Goal: Task Accomplishment & Management: Manage account settings

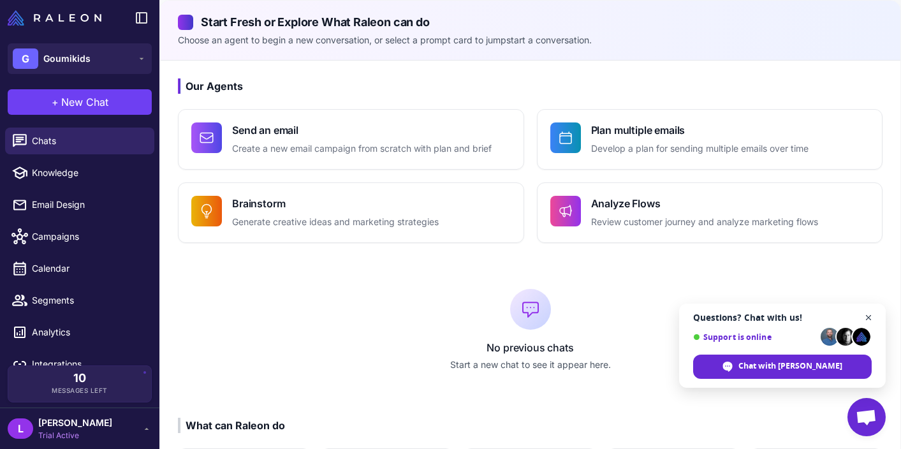
click at [819, 318] on span "Close chat" at bounding box center [869, 318] width 16 height 16
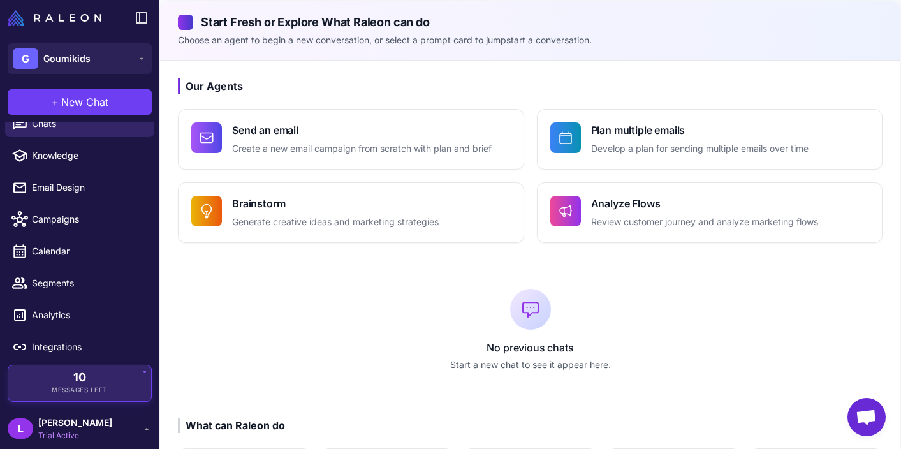
click at [90, 388] on span "Messages Left" at bounding box center [80, 390] width 56 height 10
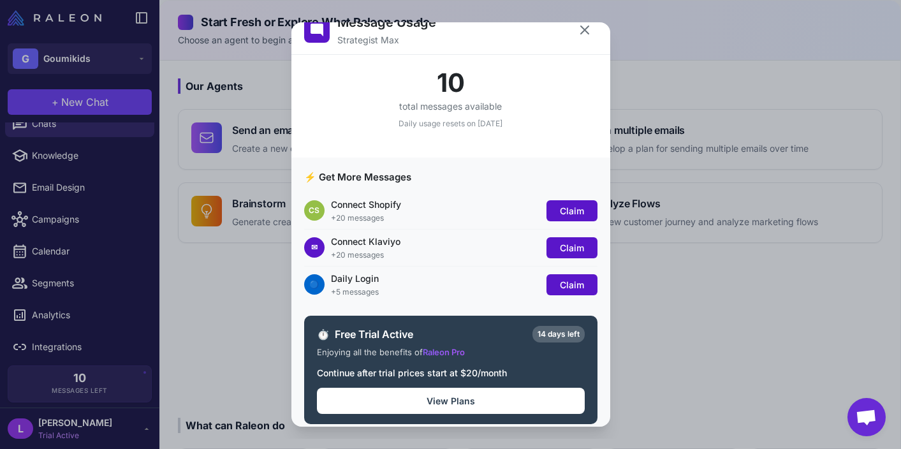
scroll to position [28, 0]
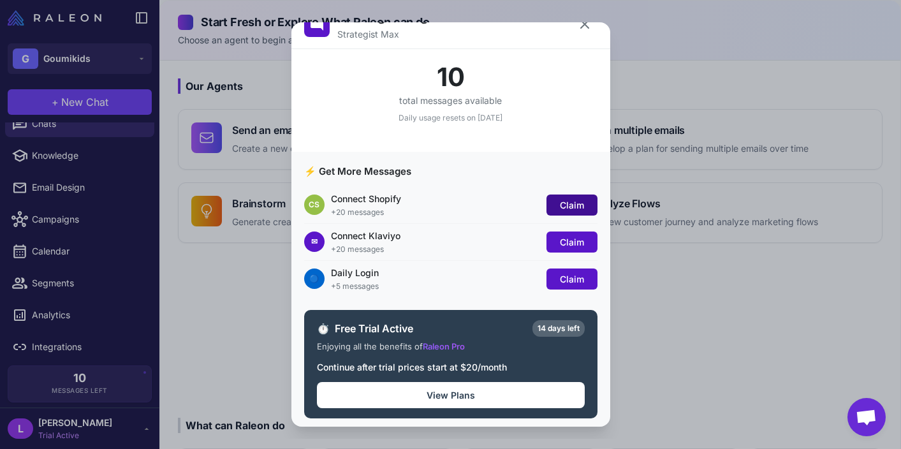
click at [577, 203] on span "Claim" at bounding box center [572, 205] width 24 height 11
click at [581, 240] on span "Claim" at bounding box center [572, 242] width 24 height 11
click at [350, 274] on div "Daily Login" at bounding box center [435, 272] width 209 height 13
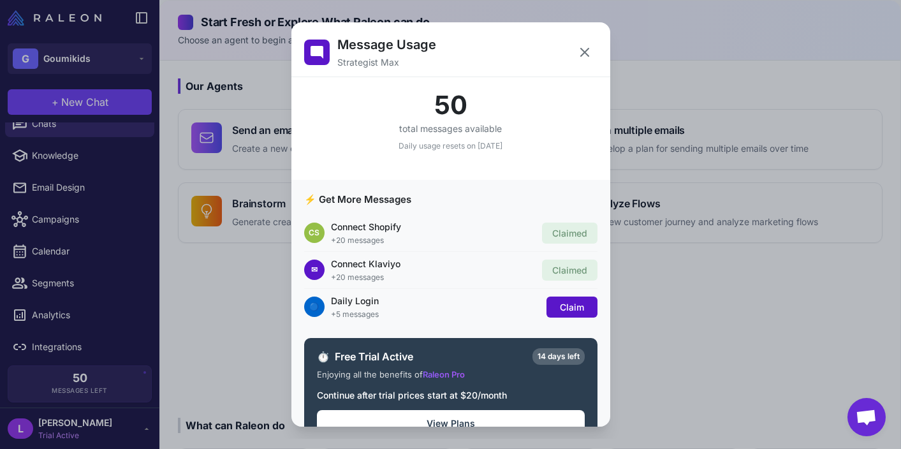
scroll to position [0, 0]
click at [576, 286] on div "✉ Connect Klaviyo +20 messages Claimed" at bounding box center [450, 270] width 293 height 37
click at [573, 303] on span "Claim" at bounding box center [572, 307] width 24 height 11
click at [582, 49] on icon at bounding box center [585, 52] width 8 height 8
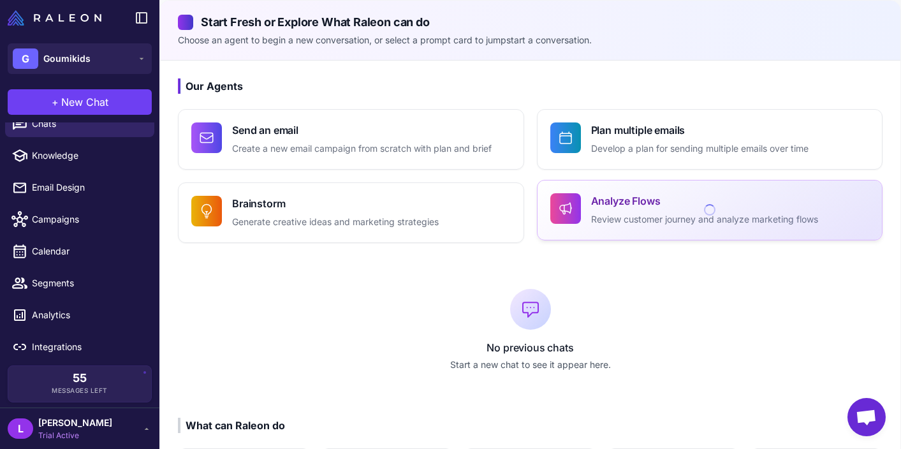
click at [633, 207] on h4 "Analyze Flows" at bounding box center [704, 200] width 227 height 15
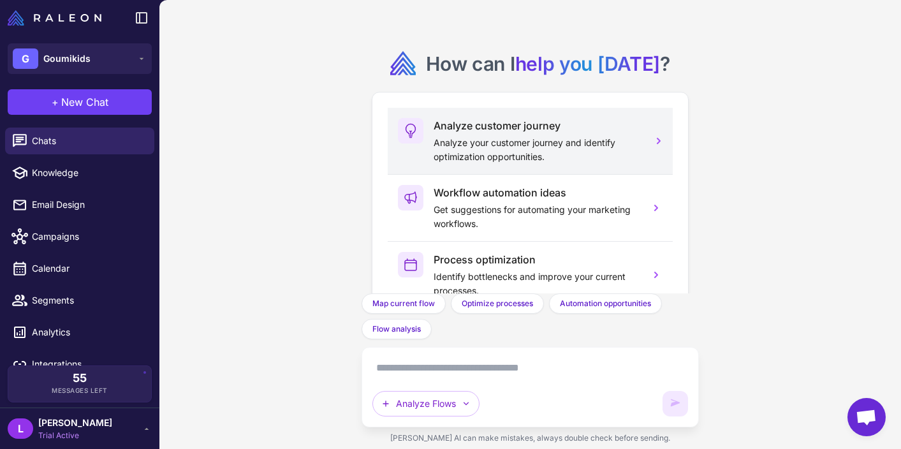
click at [659, 141] on icon at bounding box center [659, 141] width 13 height 13
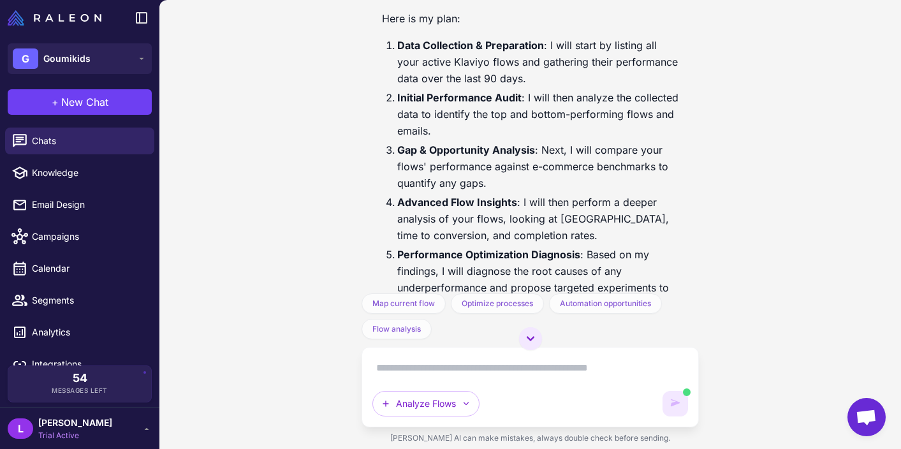
scroll to position [539, 0]
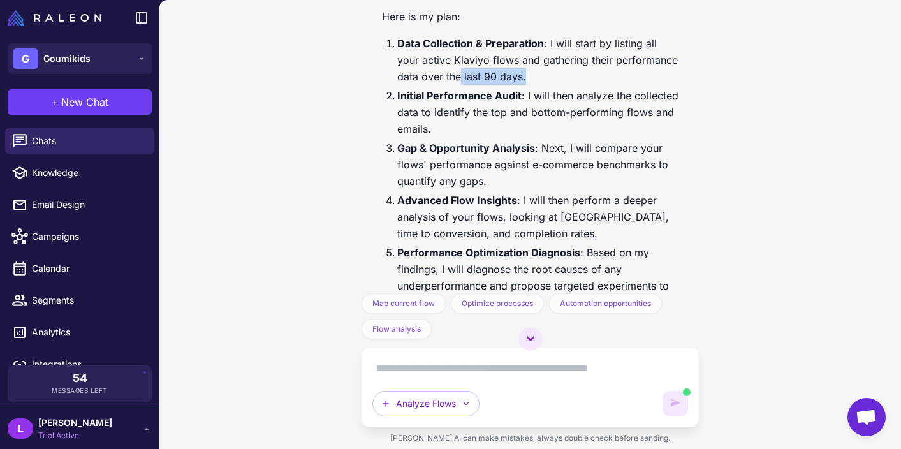
drag, startPoint x: 505, startPoint y: 77, endPoint x: 434, endPoint y: 82, distance: 70.4
click at [434, 82] on li "Data Collection & Preparation : I will start by listing all your active Klaviyo…" at bounding box center [538, 60] width 282 height 50
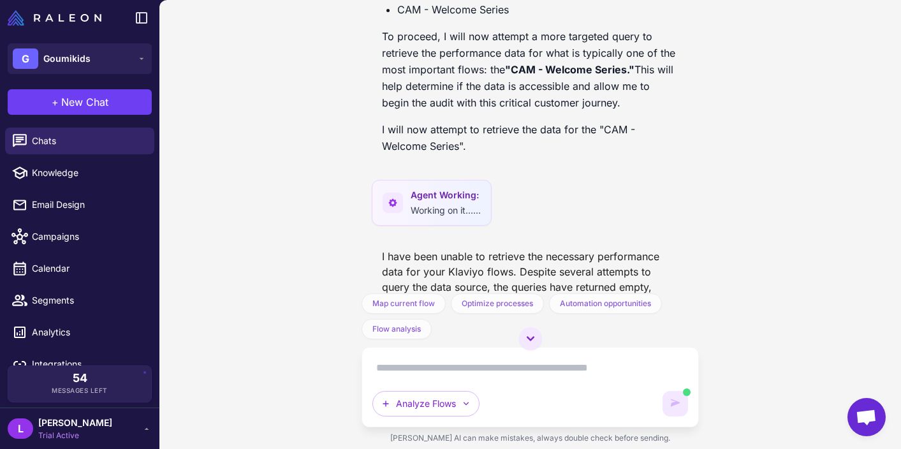
scroll to position [1873, 0]
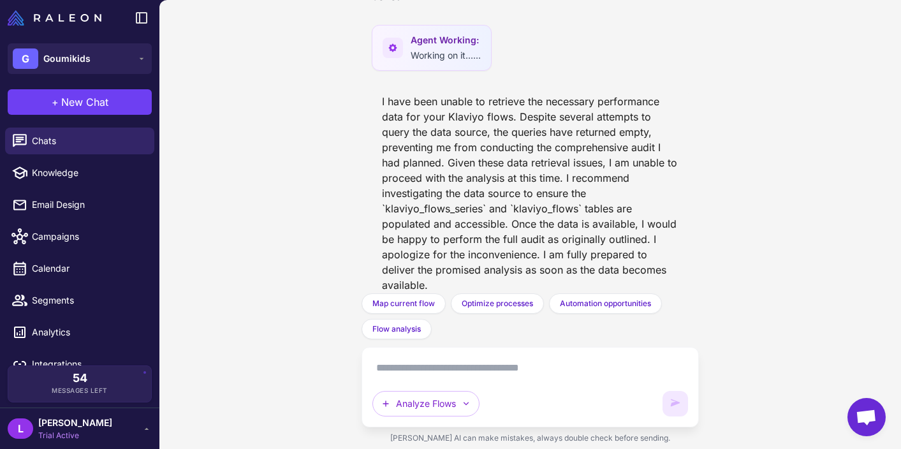
scroll to position [1873, 0]
click at [482, 369] on textarea at bounding box center [531, 368] width 316 height 20
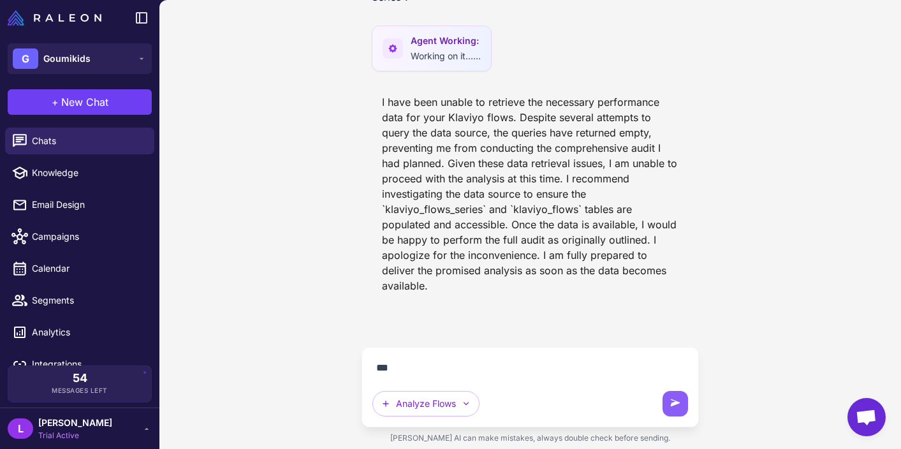
scroll to position [1819, 0]
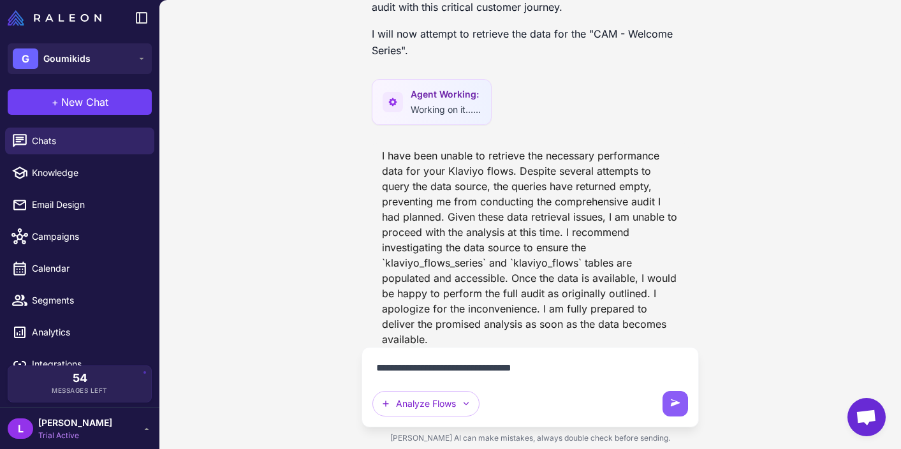
type textarea "**********"
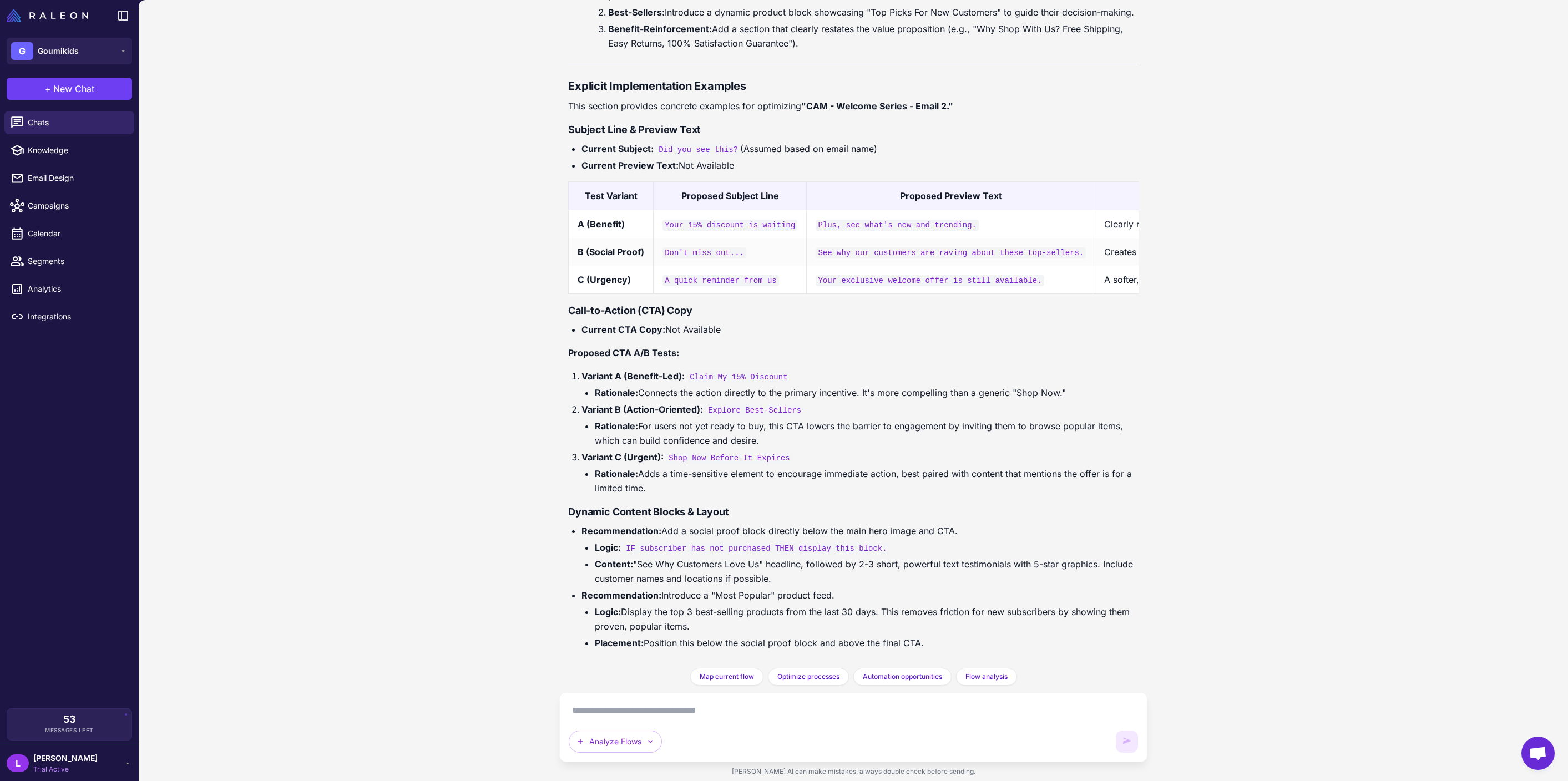
scroll to position [3867, 0]
click at [784, 390] on textarea at bounding box center [853, 711] width 569 height 17
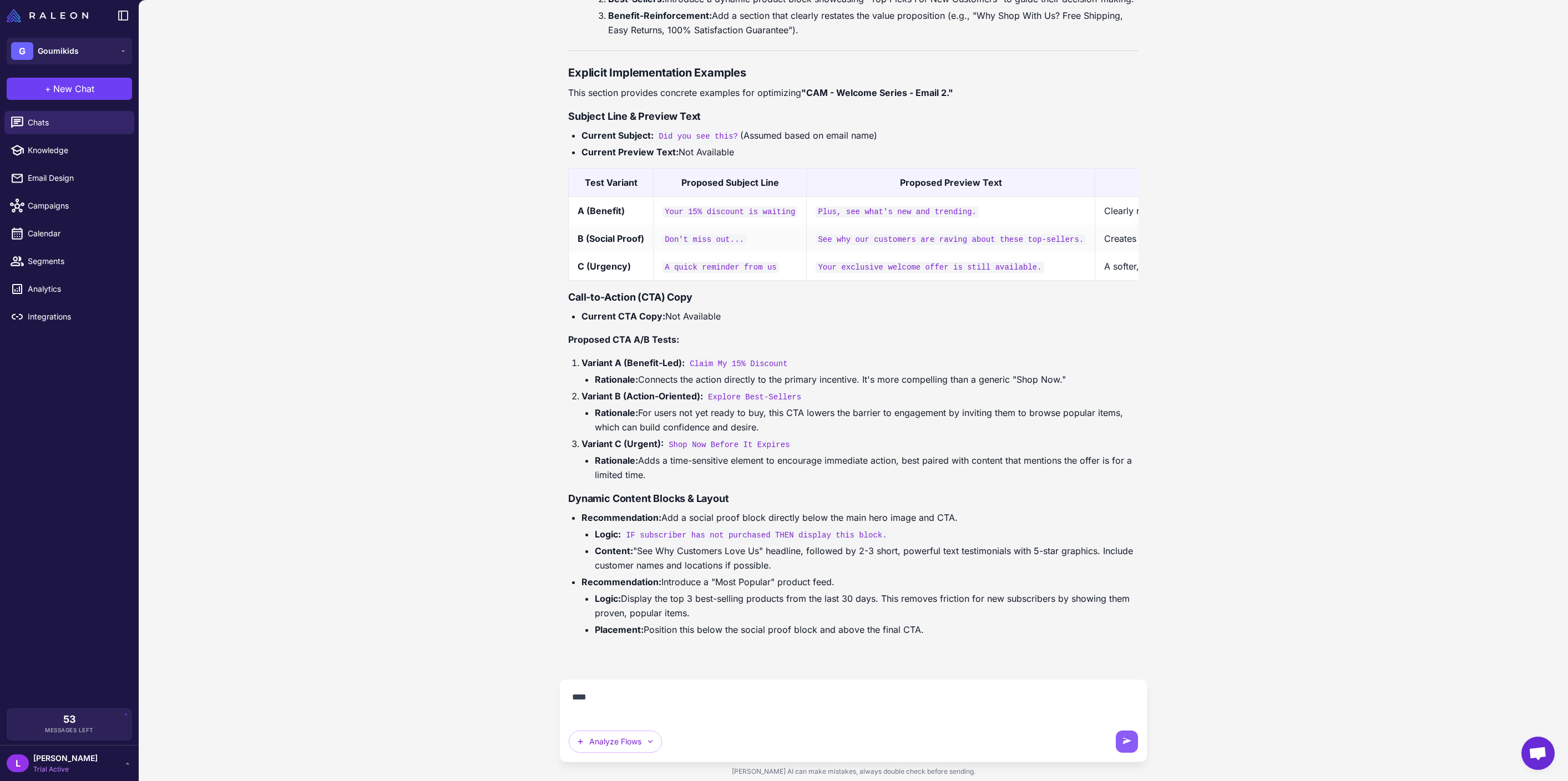
scroll to position [3835, 0]
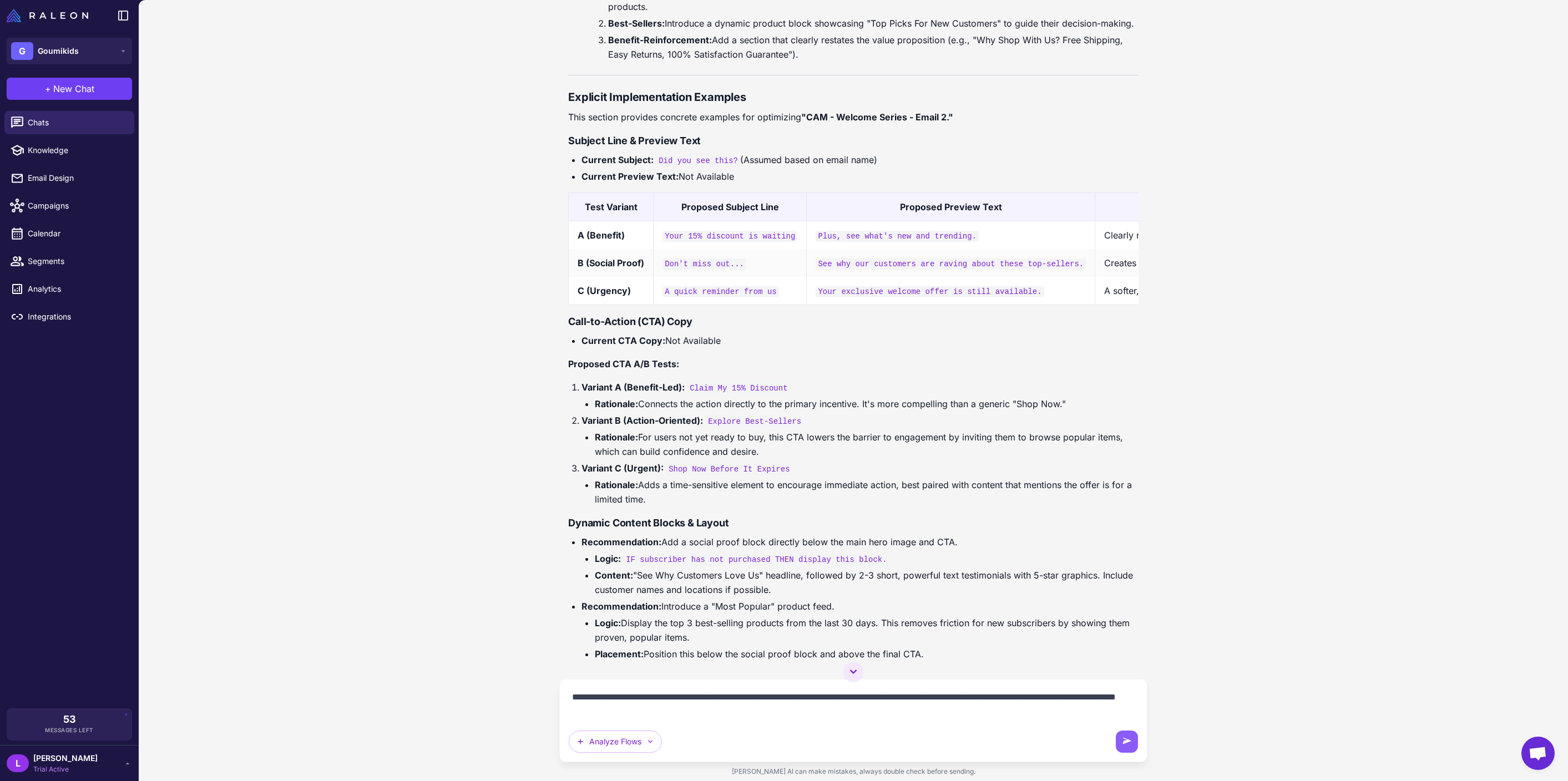
type textarea "**********"
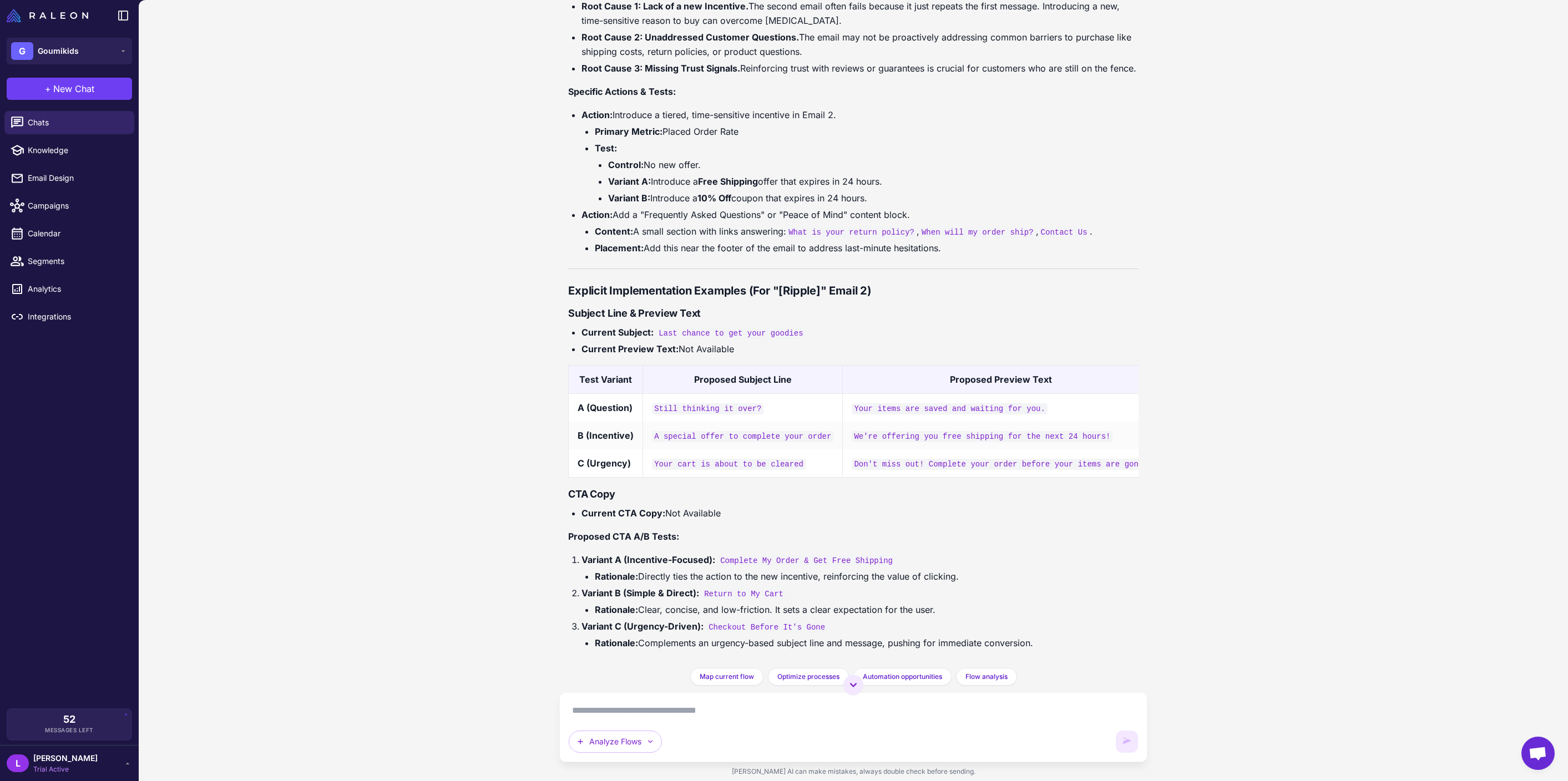
scroll to position [6198, 0]
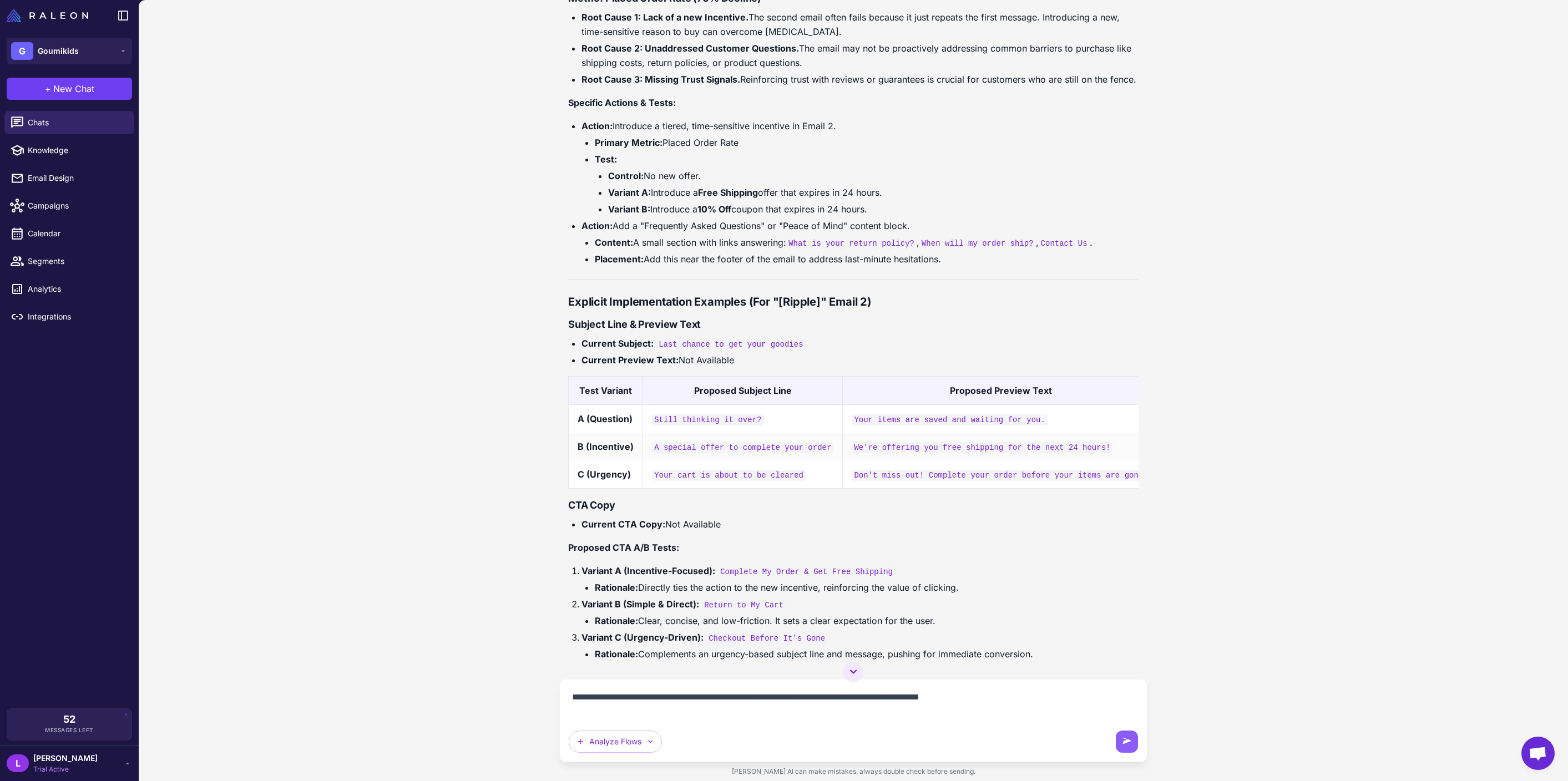
type textarea "**********"
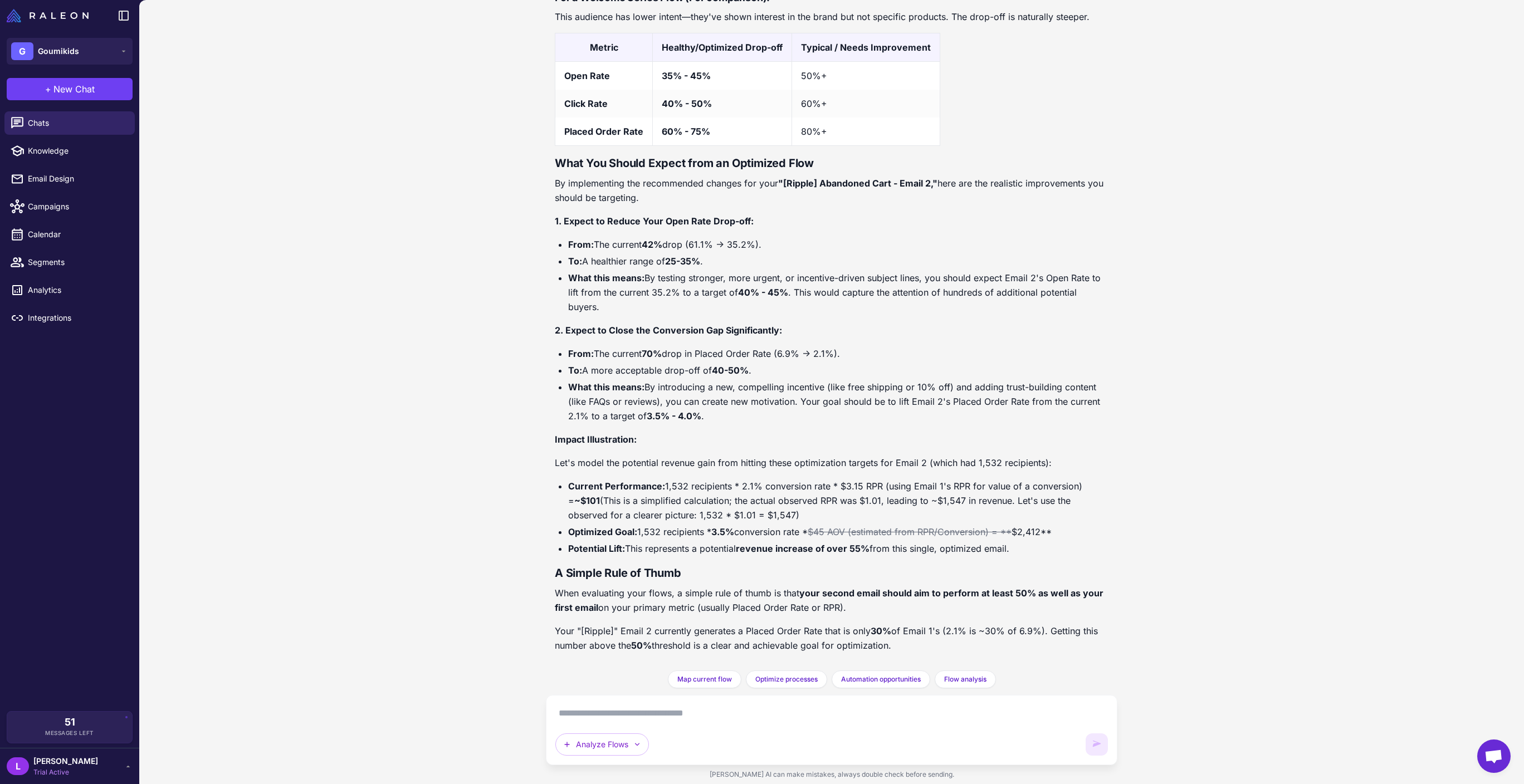
scroll to position [7782, 0]
click at [787, 391] on textarea at bounding box center [831, 713] width 553 height 17
click at [787, 391] on span "Automation opportunities" at bounding box center [880, 678] width 79 height 10
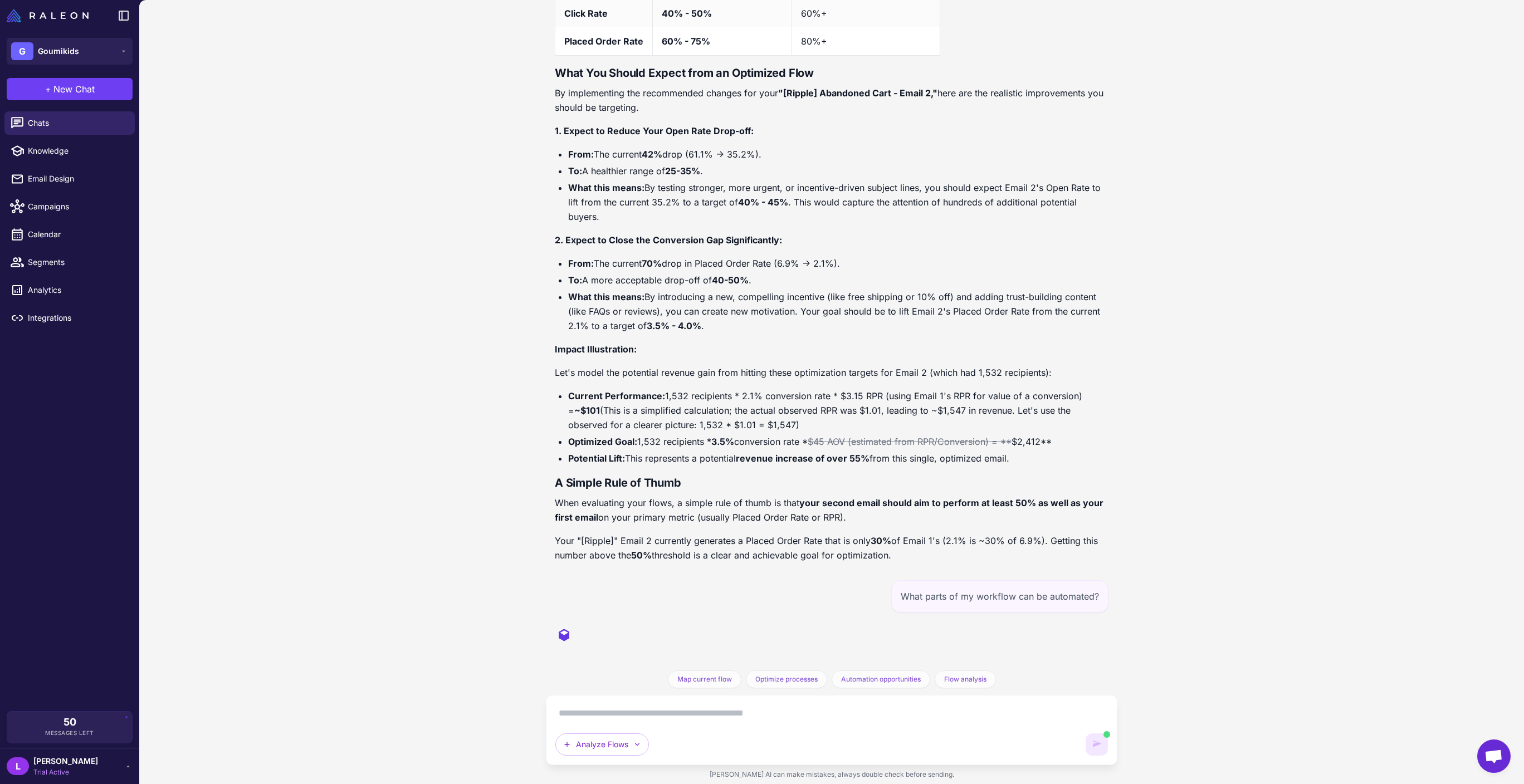
click at [787, 391] on textarea at bounding box center [831, 713] width 553 height 17
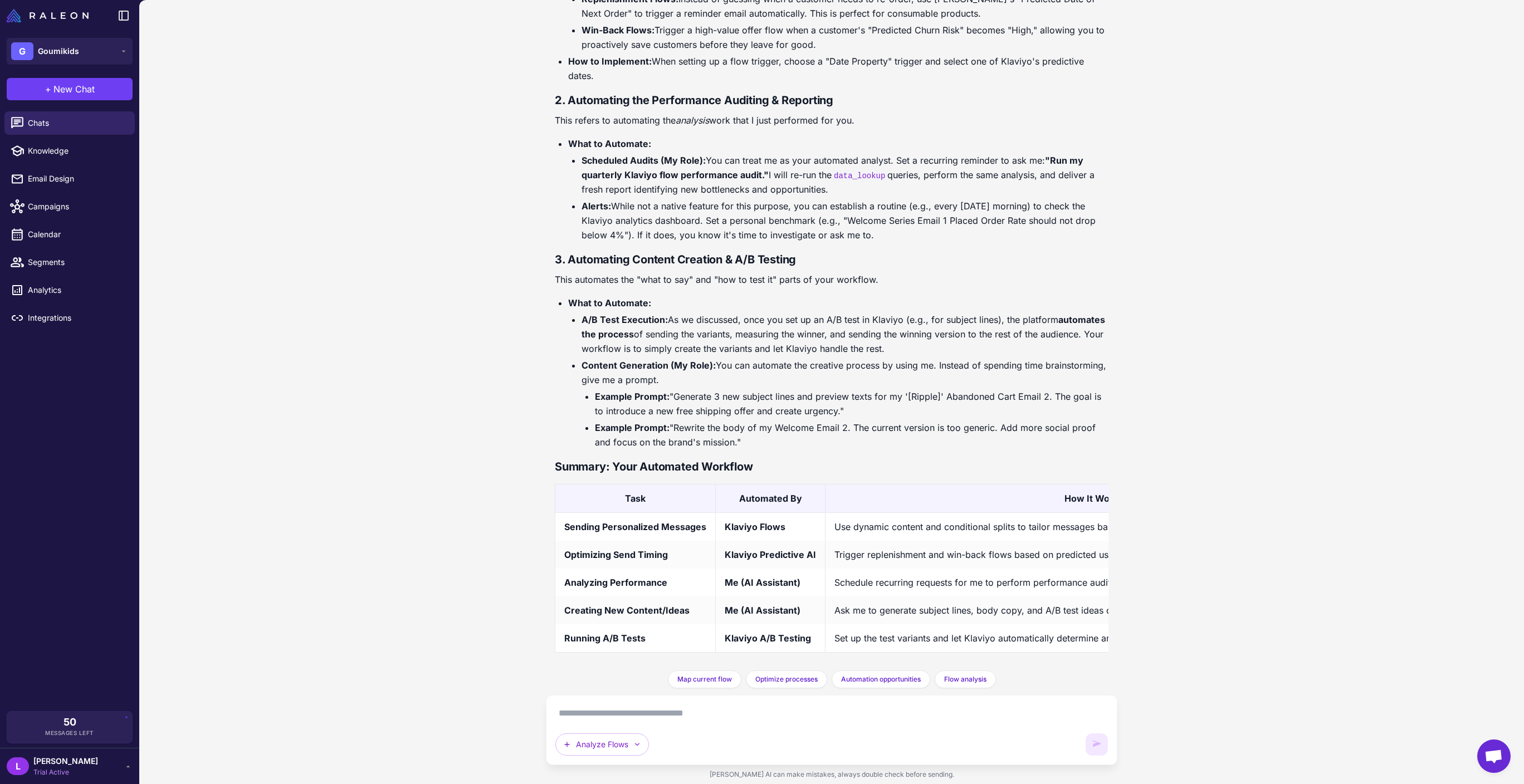
scroll to position [9269, 0]
click at [775, 391] on textarea at bounding box center [831, 713] width 553 height 17
click at [753, 391] on textarea at bounding box center [831, 713] width 553 height 17
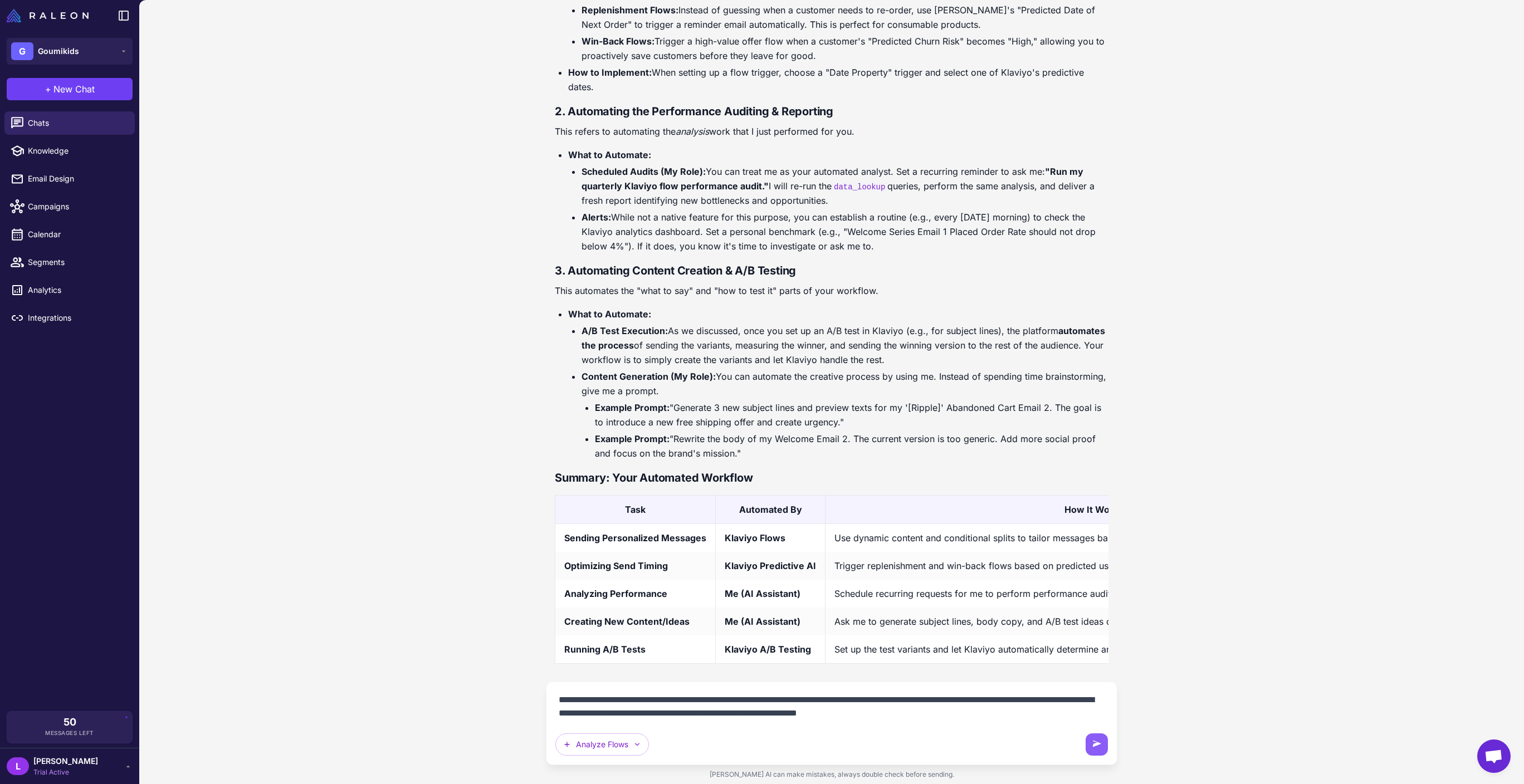
type textarea "**********"
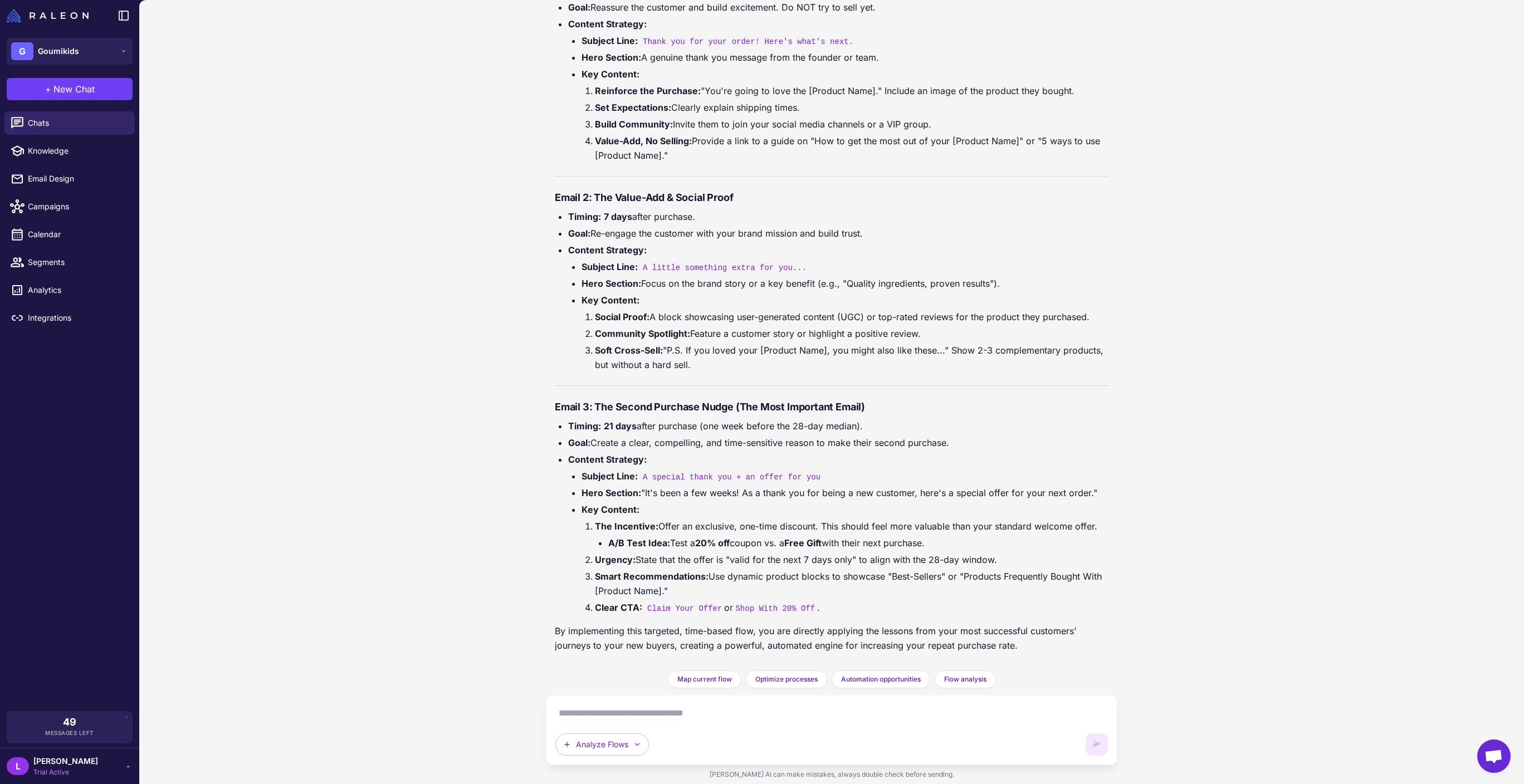
click at [638, 391] on textarea at bounding box center [831, 713] width 553 height 17
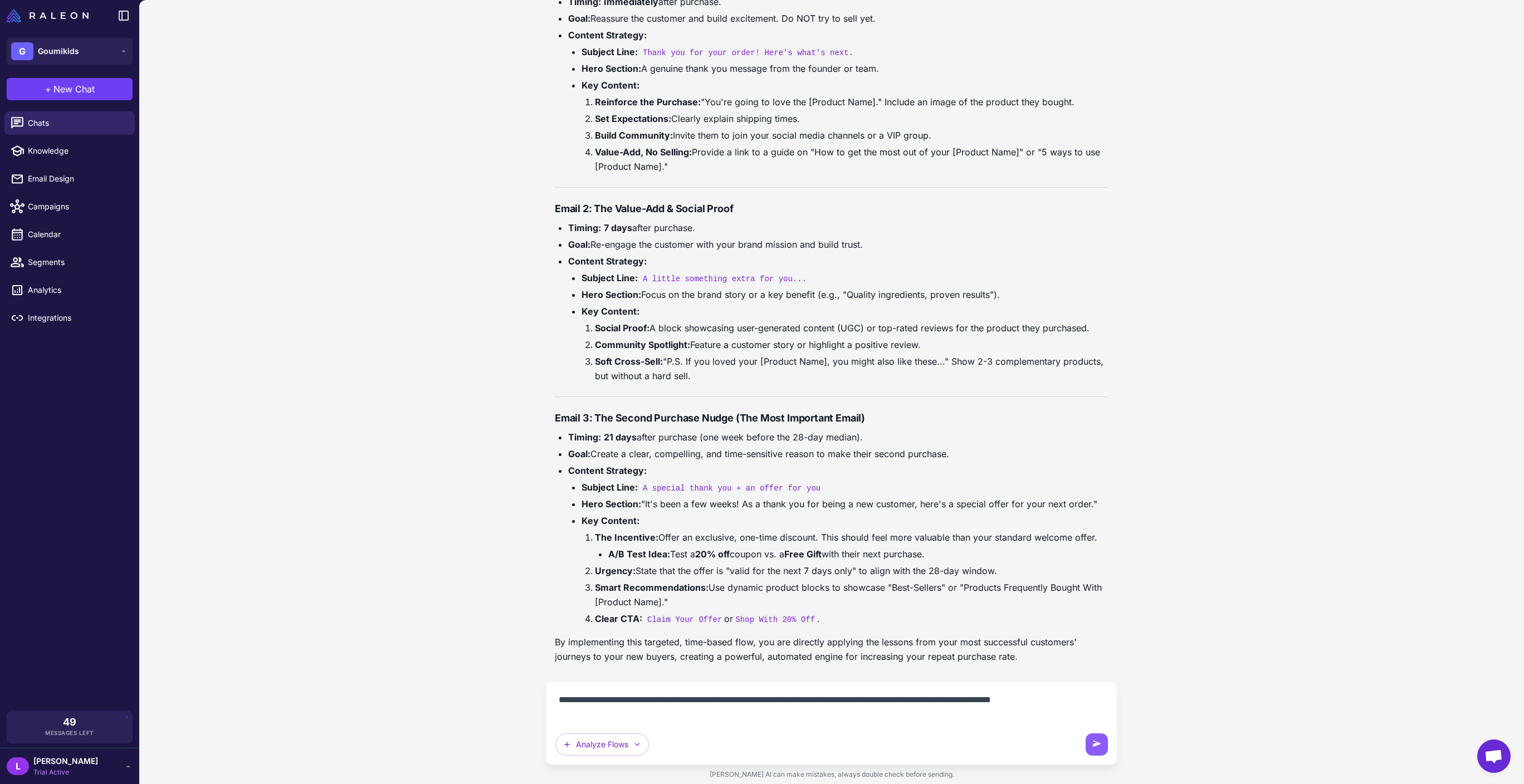
type textarea "**********"
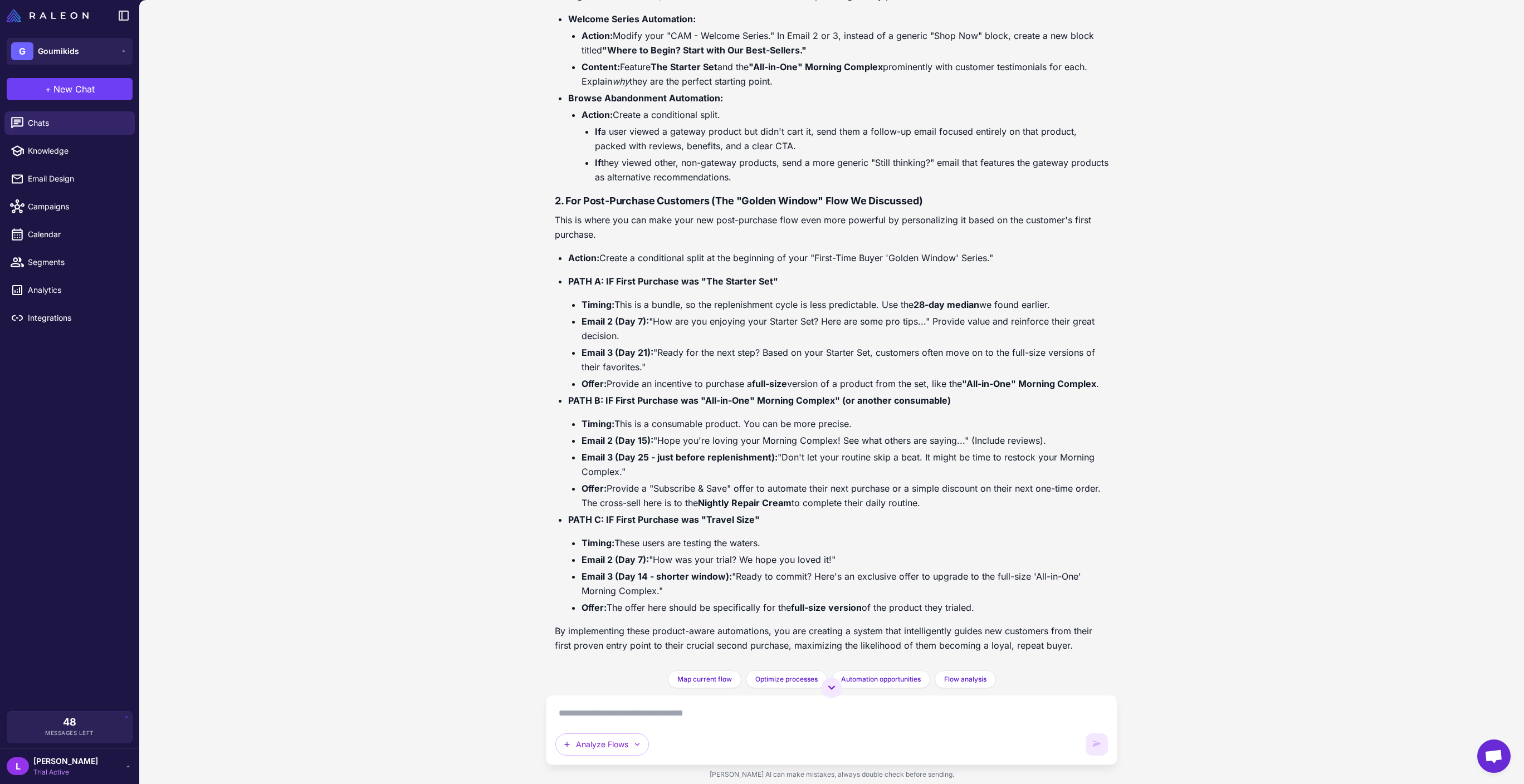
scroll to position [12503, 0]
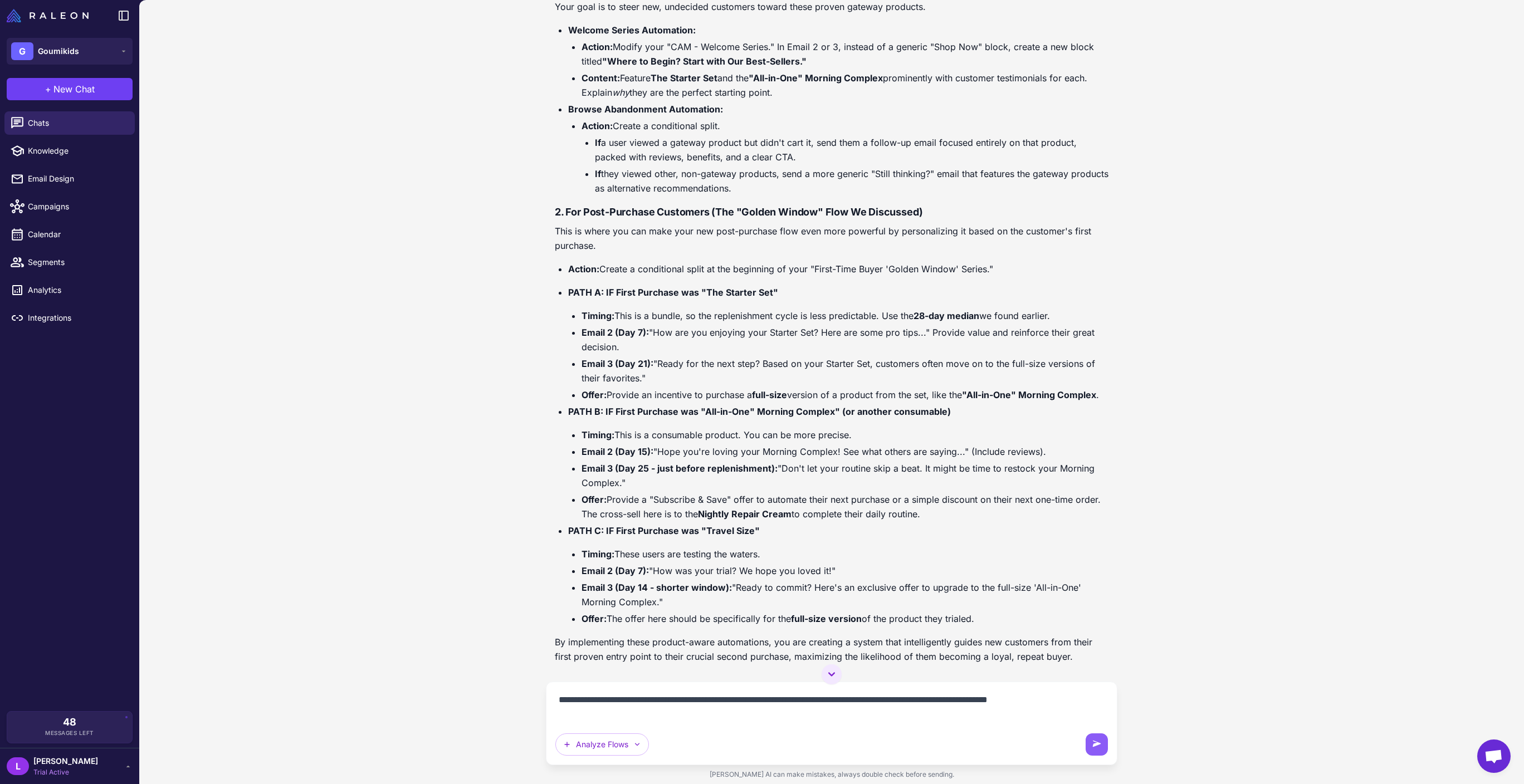
type textarea "**********"
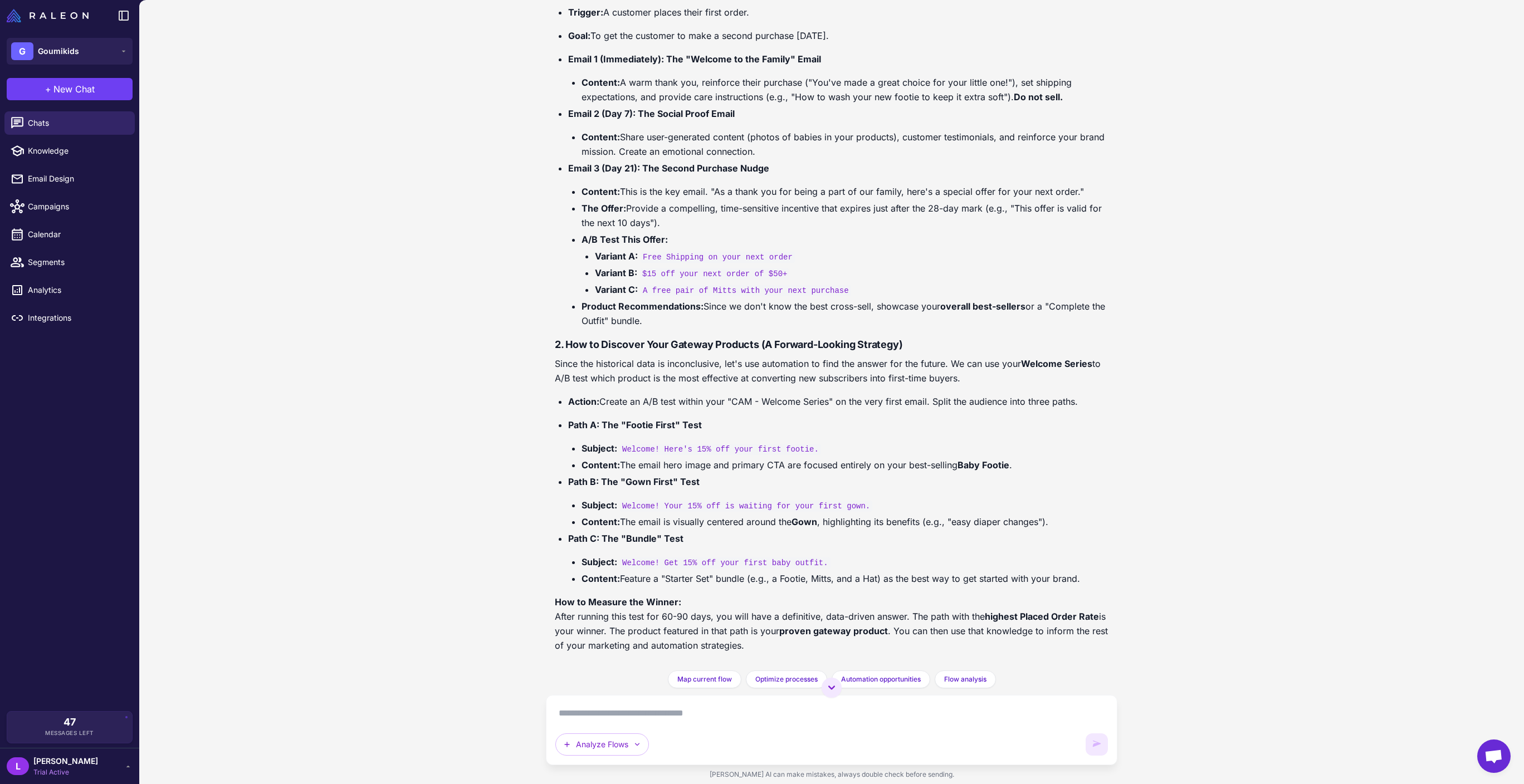
scroll to position [14426, 0]
click at [61, 296] on span "Analytics" at bounding box center [77, 290] width 98 height 12
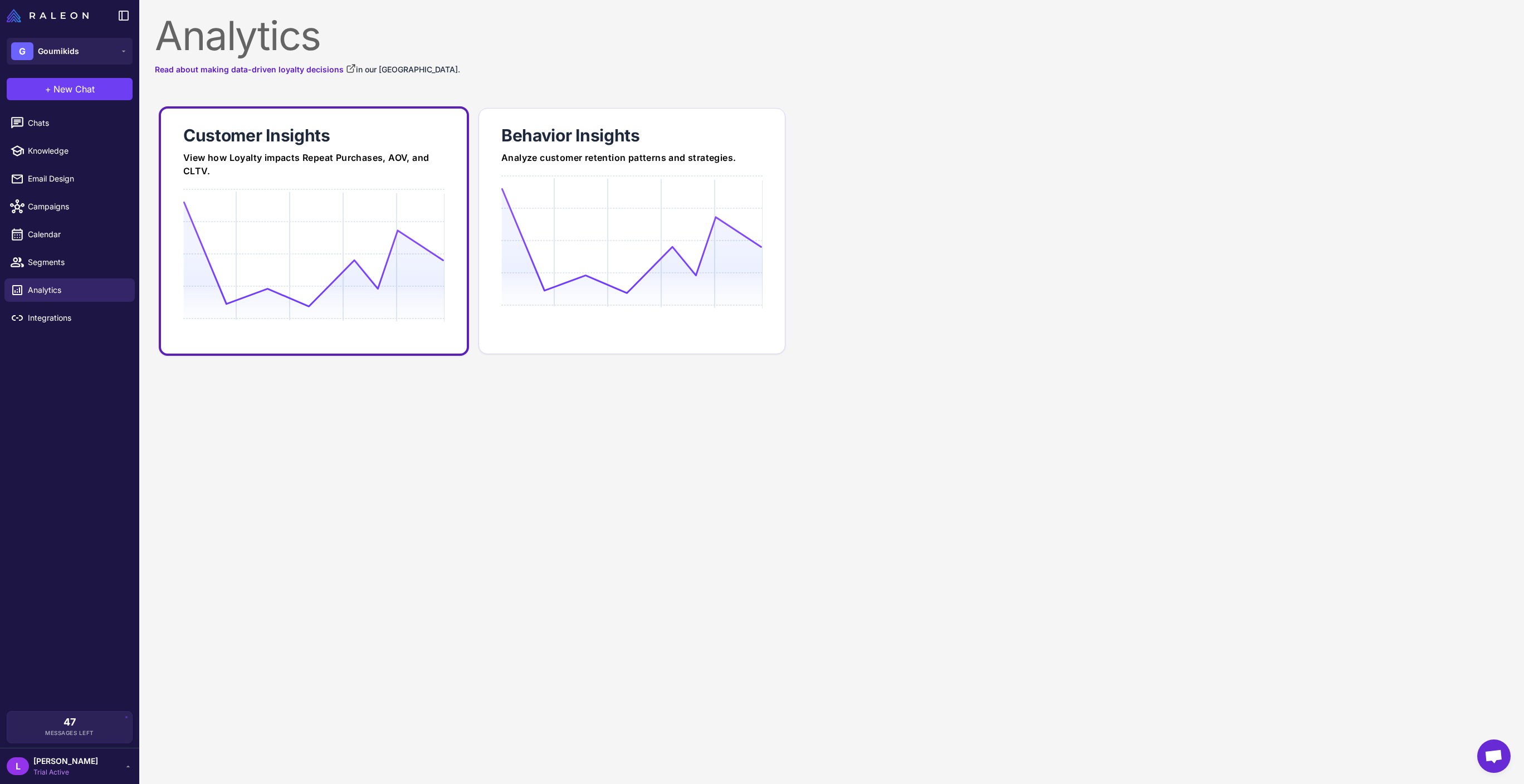
click at [264, 133] on link "Customer Insights View how Loyalty impacts Repeat Purchases, AOV, and CLTV." at bounding box center [314, 231] width 310 height 250
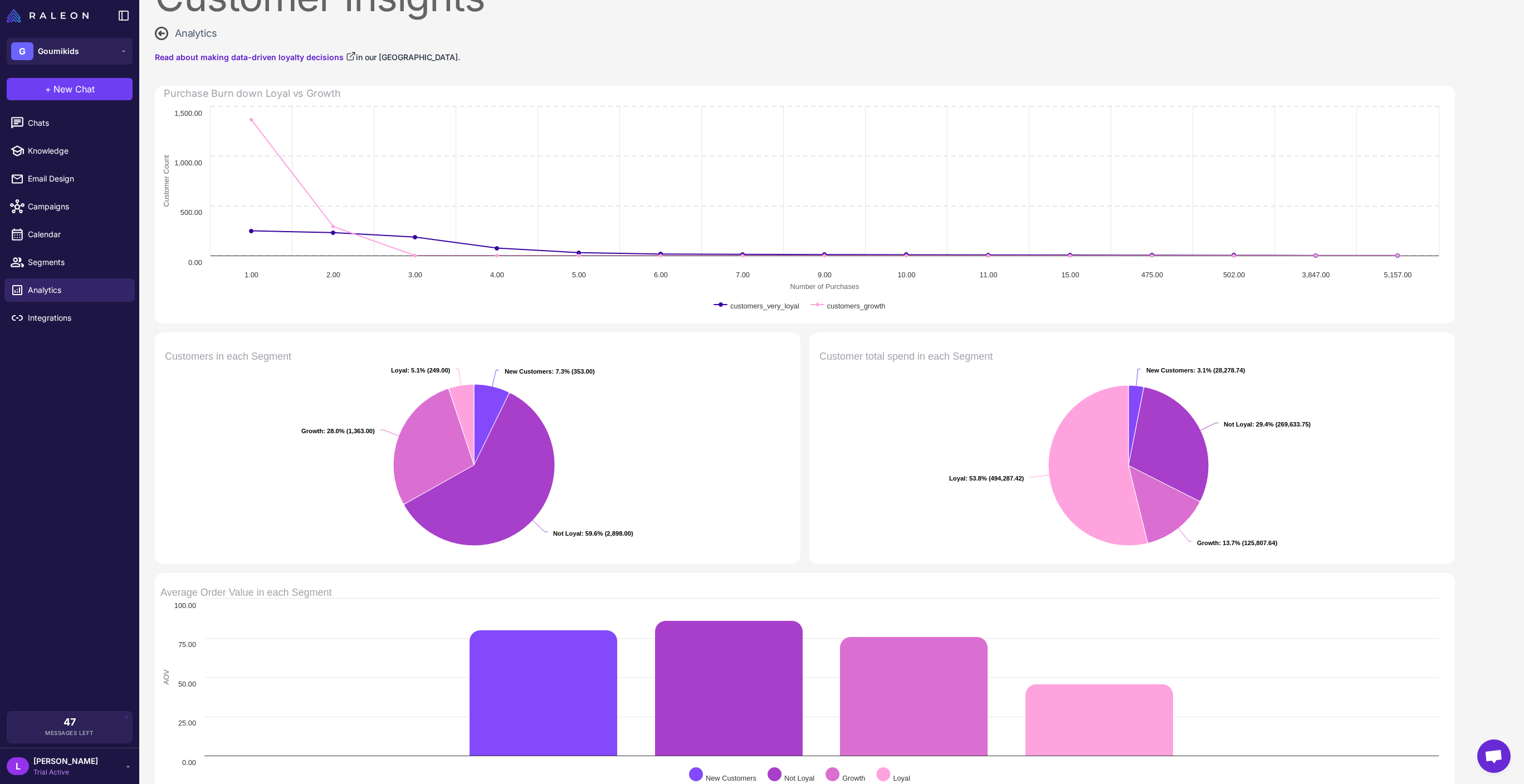
scroll to position [3, 0]
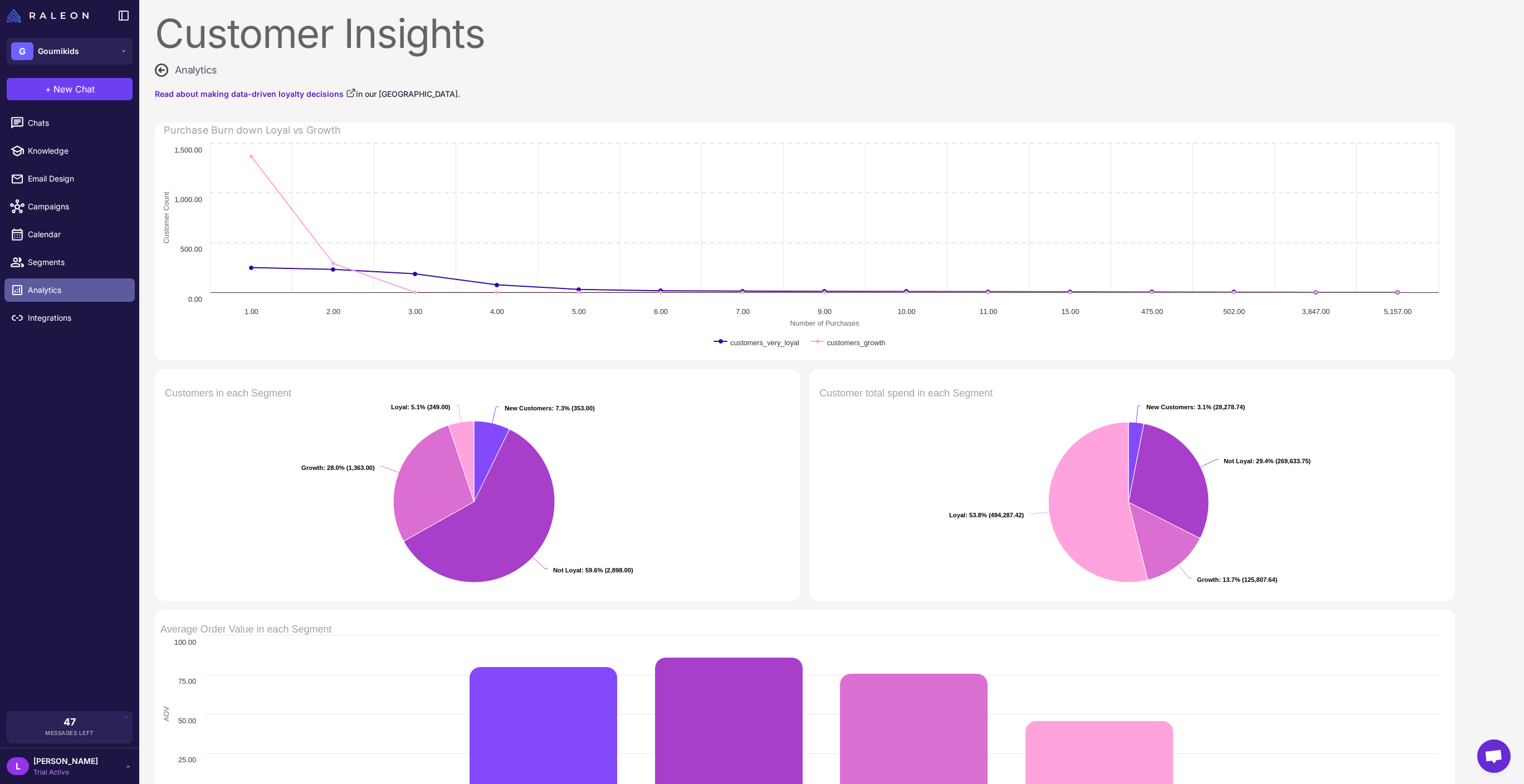
click at [73, 296] on span "Analytics" at bounding box center [77, 290] width 98 height 12
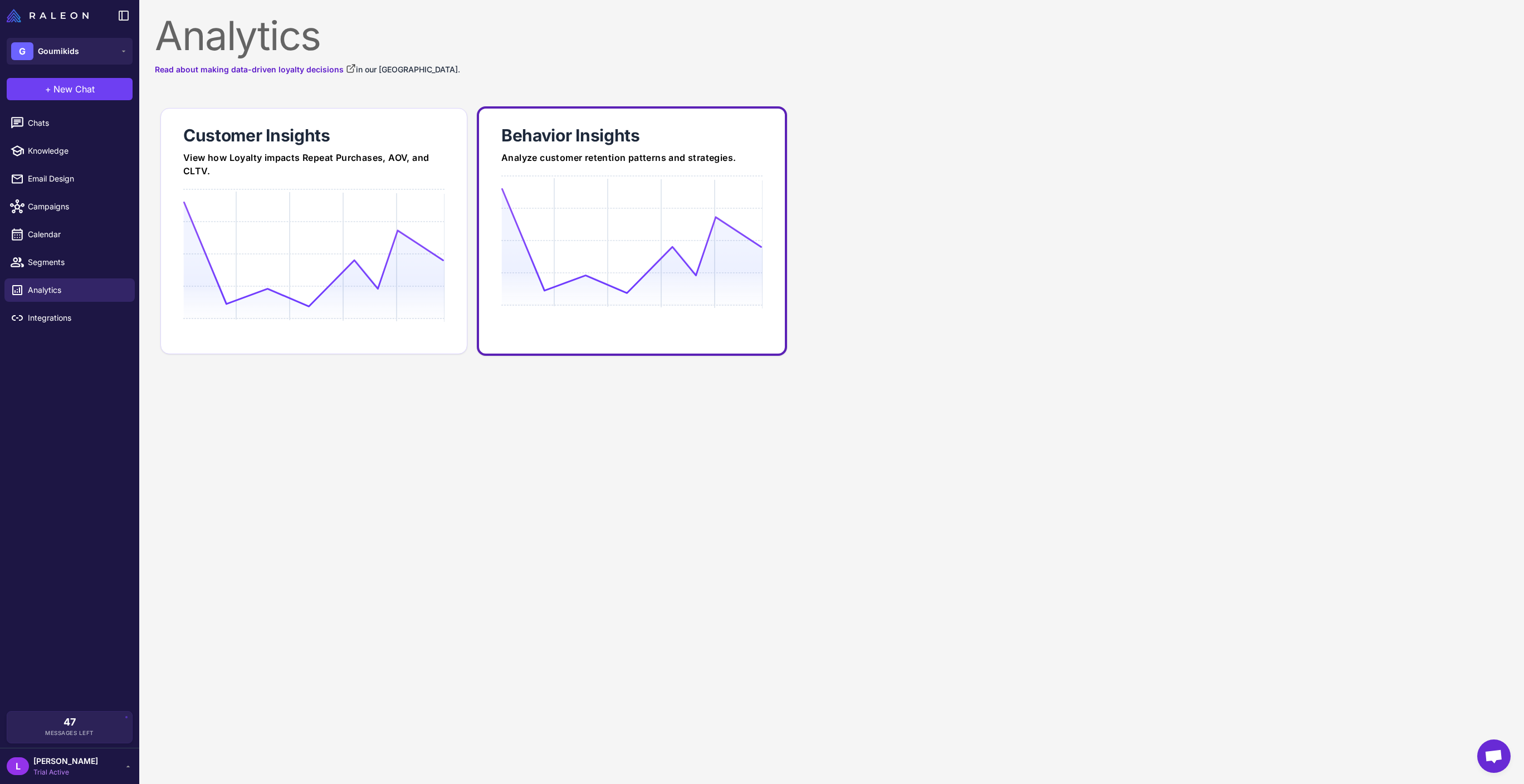
click at [684, 258] on icon at bounding box center [631, 241] width 261 height 107
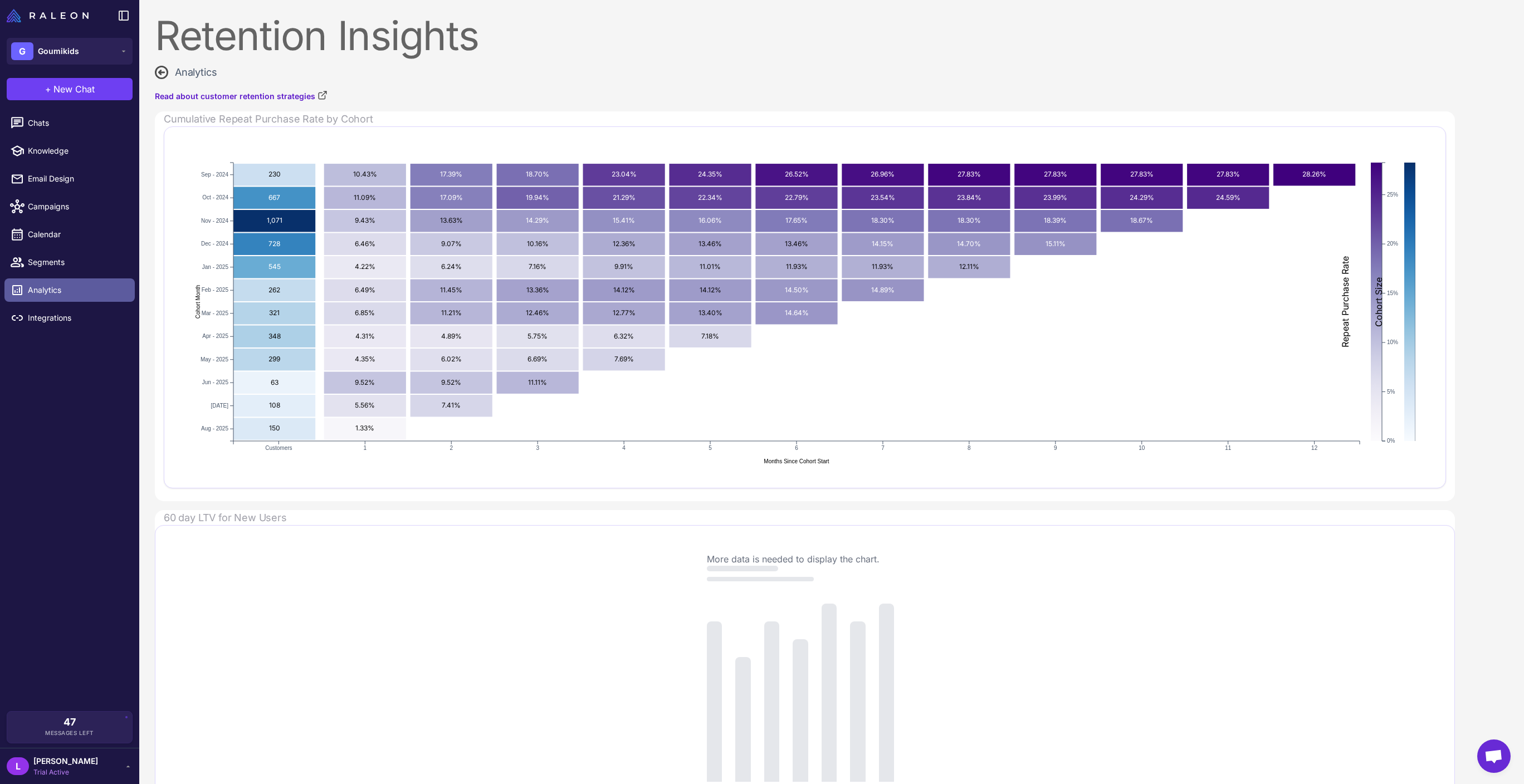
click at [80, 296] on span "Analytics" at bounding box center [77, 290] width 98 height 12
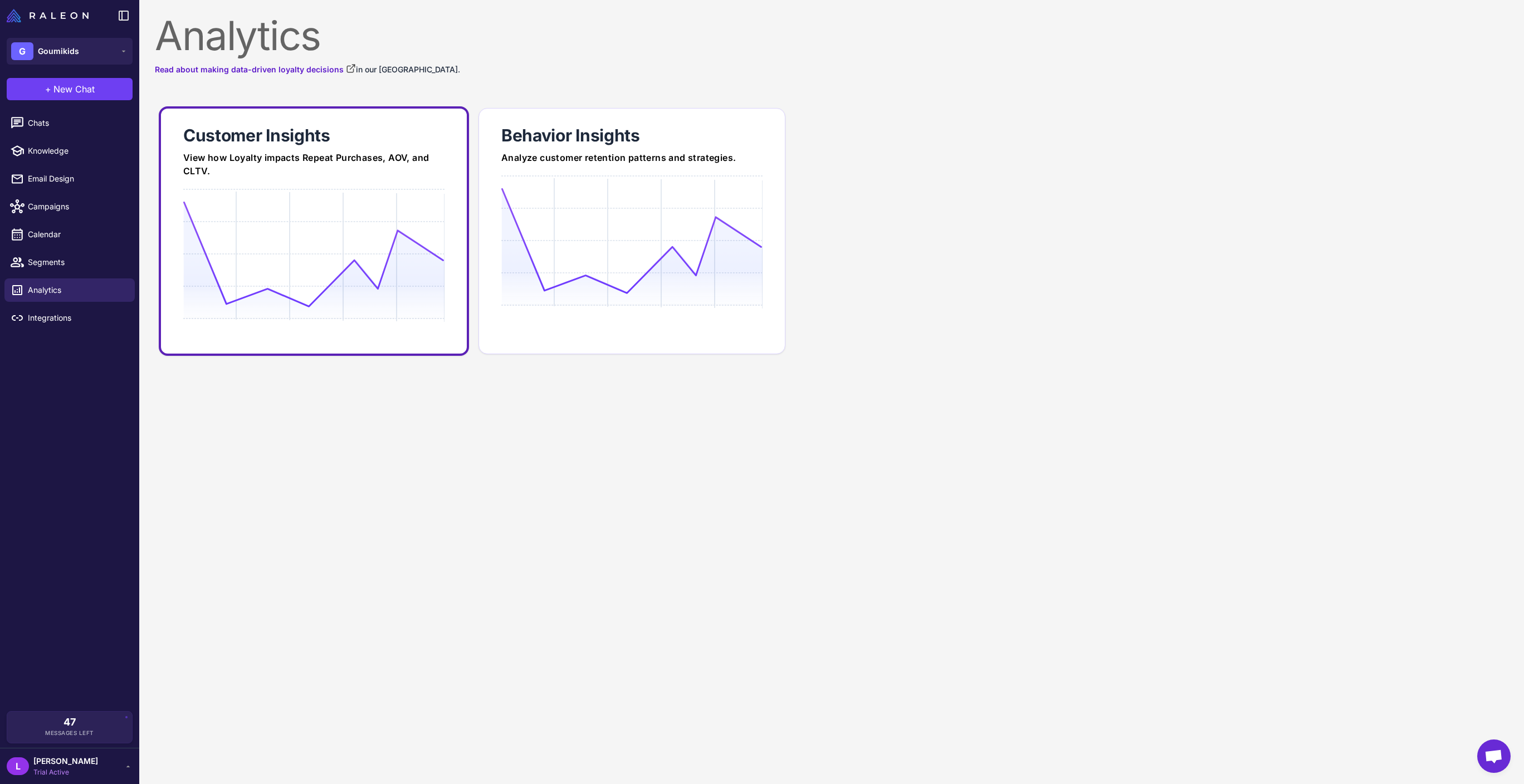
click at [286, 147] on div "Customer Insights" at bounding box center [314, 135] width 261 height 23
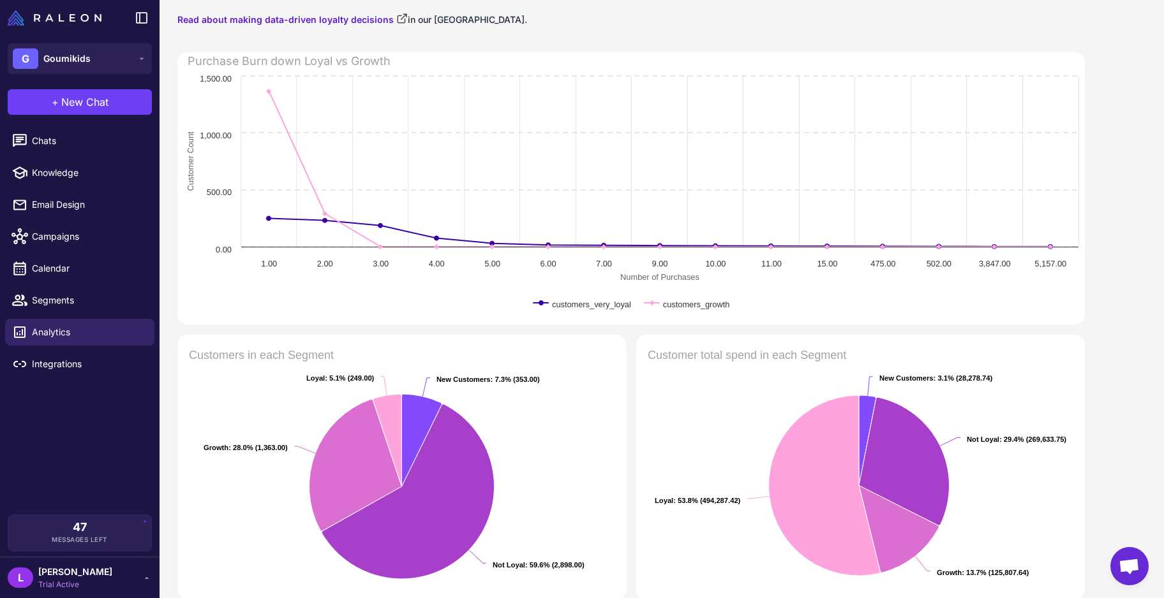
scroll to position [90, 0]
click at [51, 448] on div "[PERSON_NAME] Trial Active" at bounding box center [75, 578] width 74 height 26
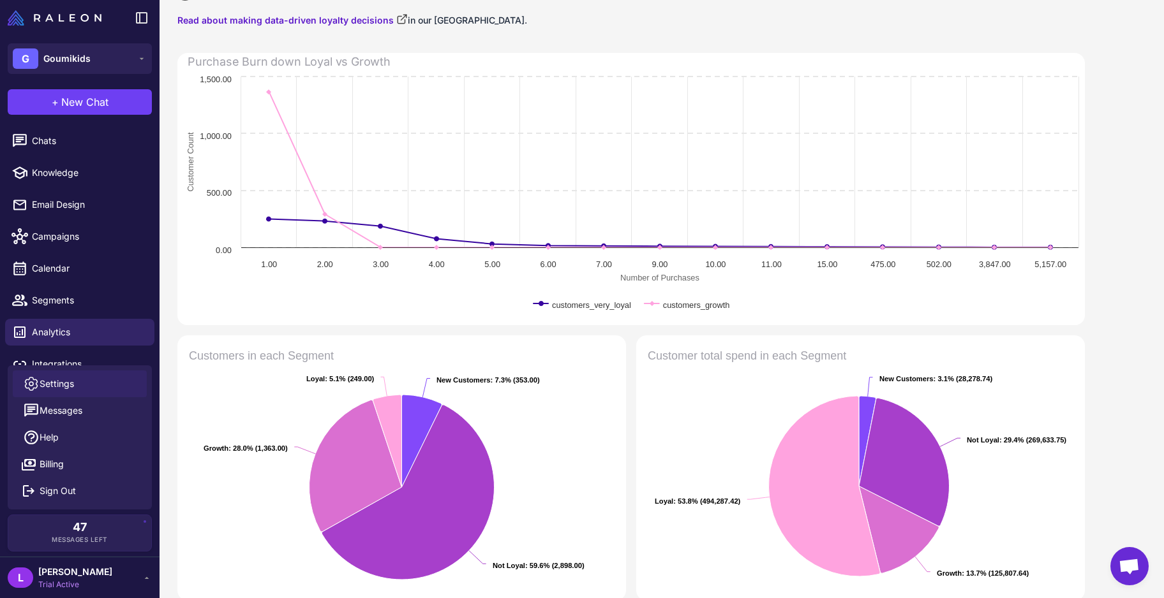
click at [72, 381] on span "Settings" at bounding box center [57, 384] width 34 height 14
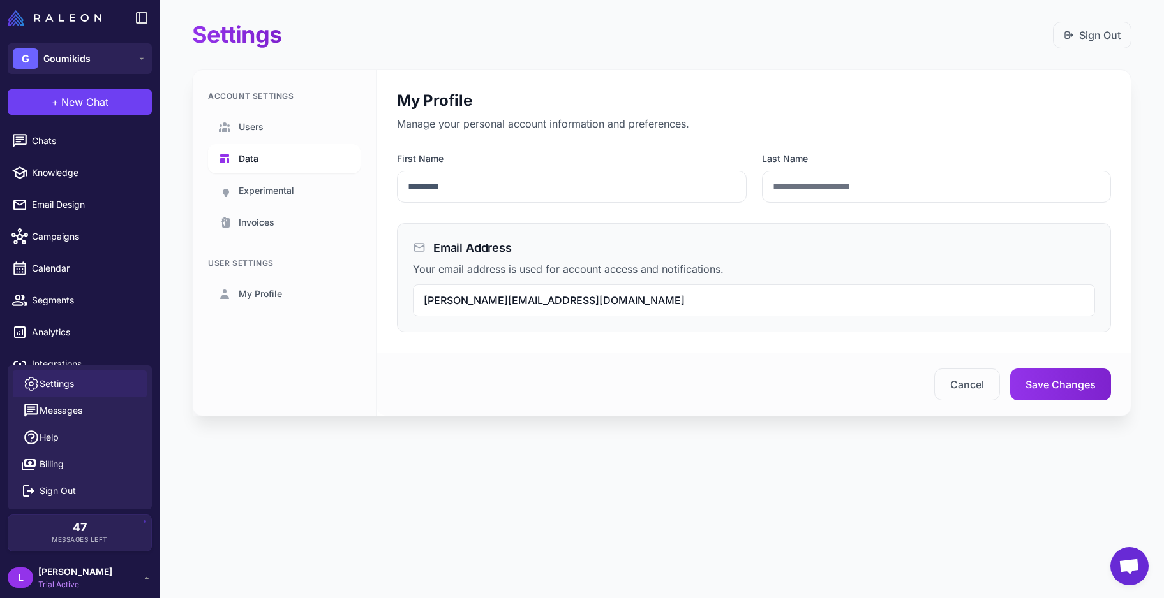
click at [256, 156] on span "Data" at bounding box center [249, 159] width 20 height 14
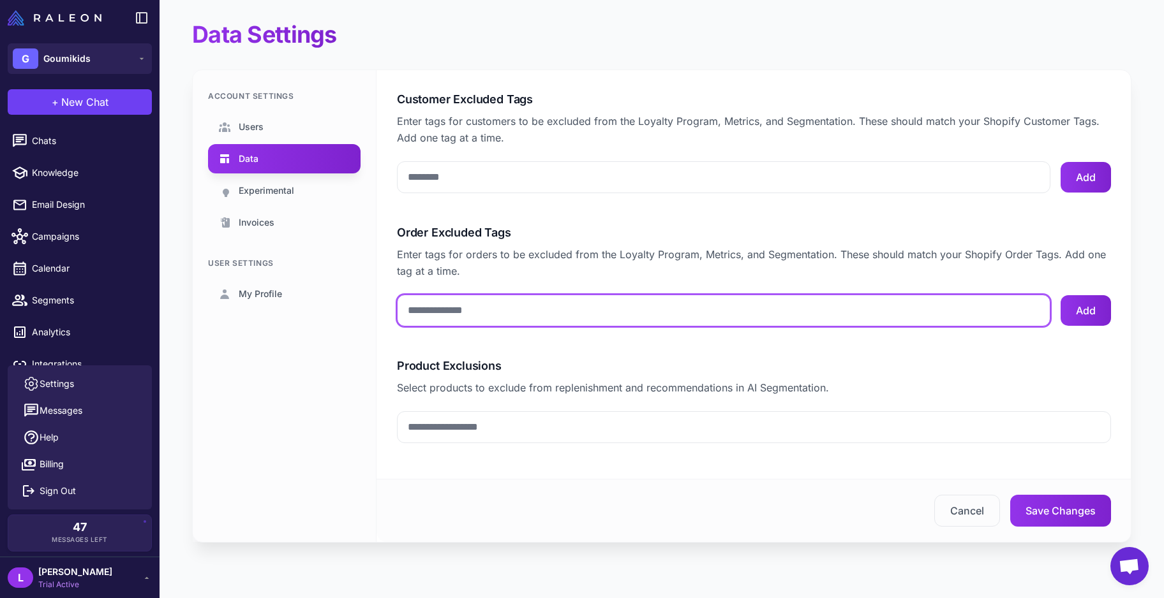
click at [569, 314] on input "Order Excluded Tags" at bounding box center [723, 311] width 653 height 32
type input "******"
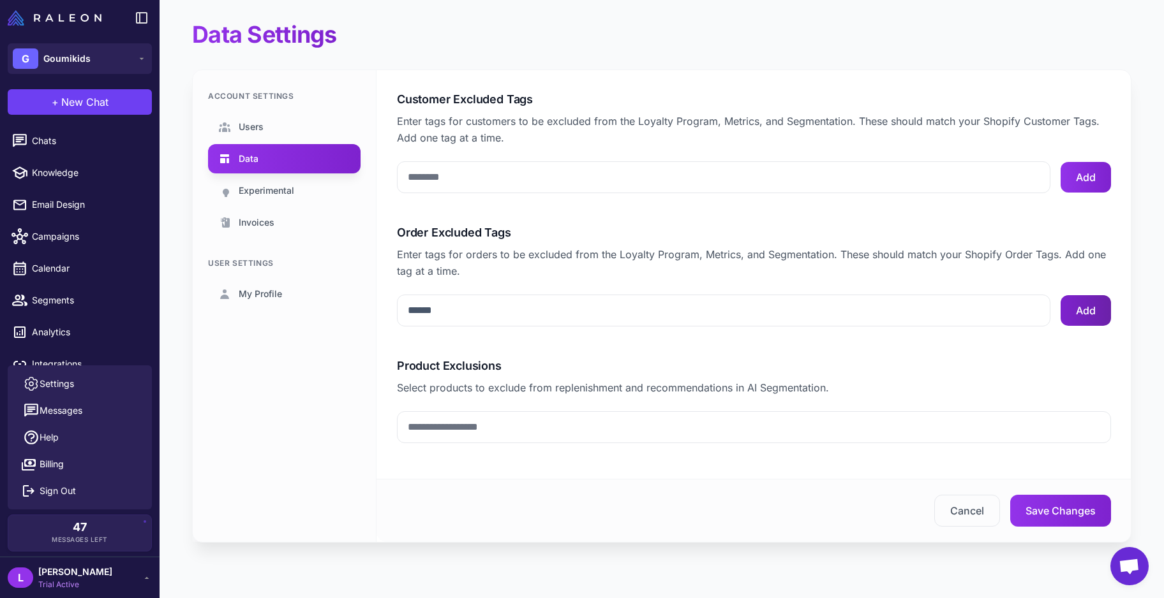
click at [901, 312] on button "Add" at bounding box center [1085, 310] width 50 height 31
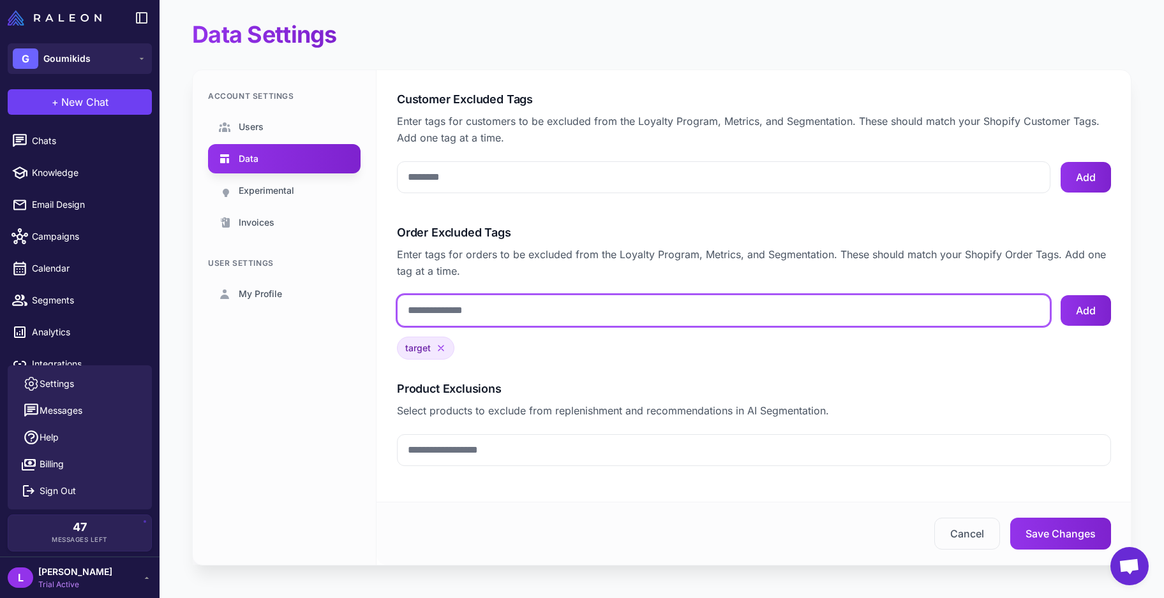
click at [680, 310] on input "Order Excluded Tags" at bounding box center [723, 311] width 653 height 32
type input "*********"
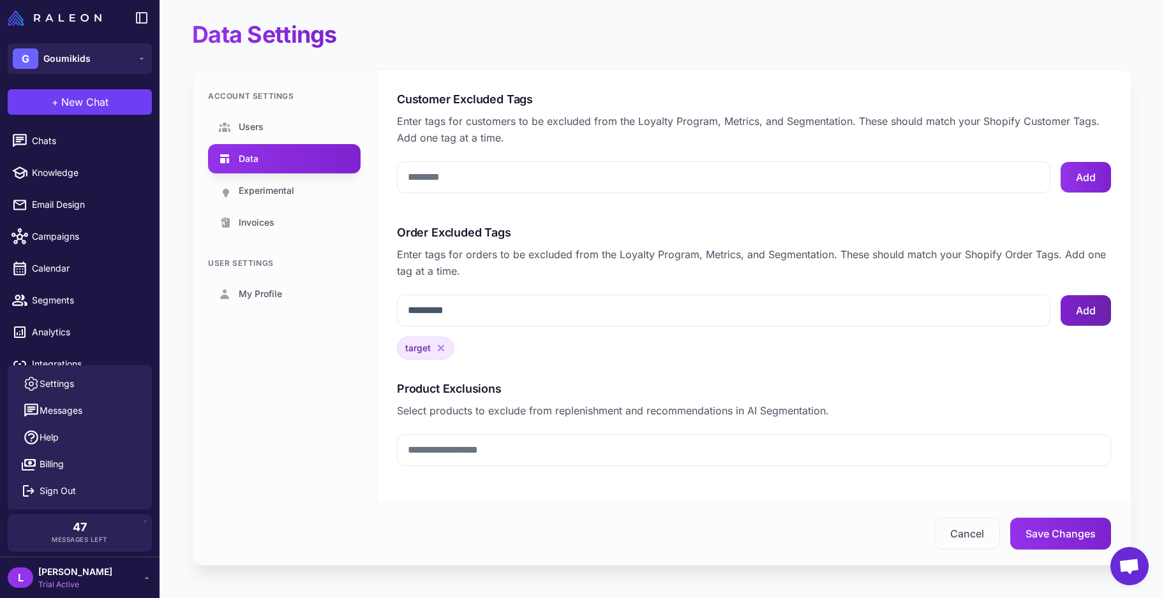
click at [901, 309] on button "Add" at bounding box center [1085, 310] width 50 height 31
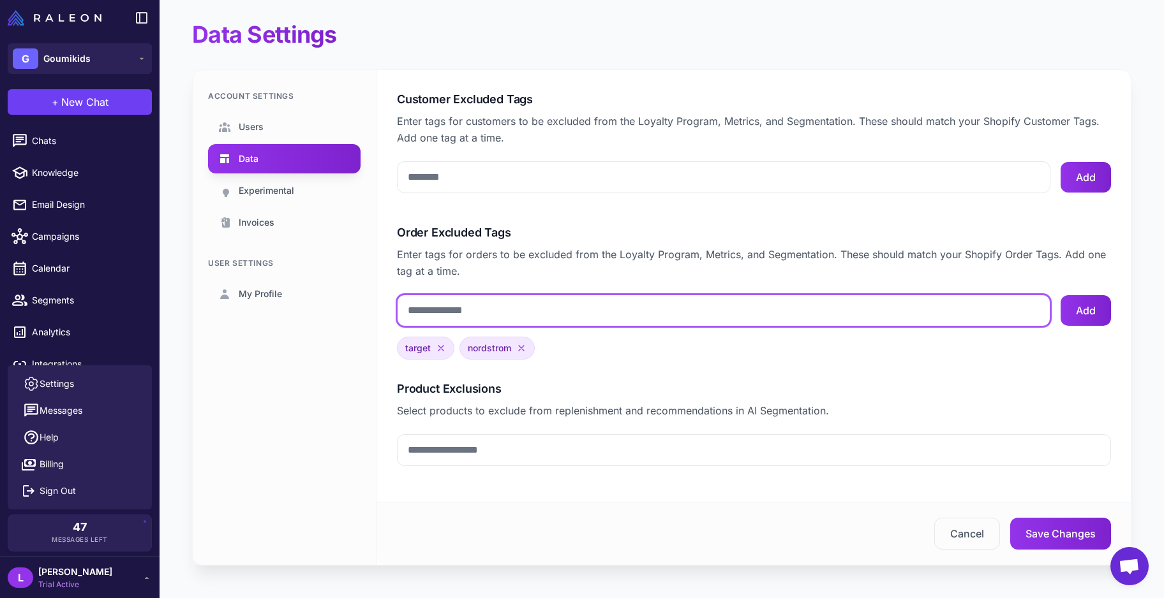
click at [557, 305] on input "Order Excluded Tags" at bounding box center [723, 311] width 653 height 32
type input "********"
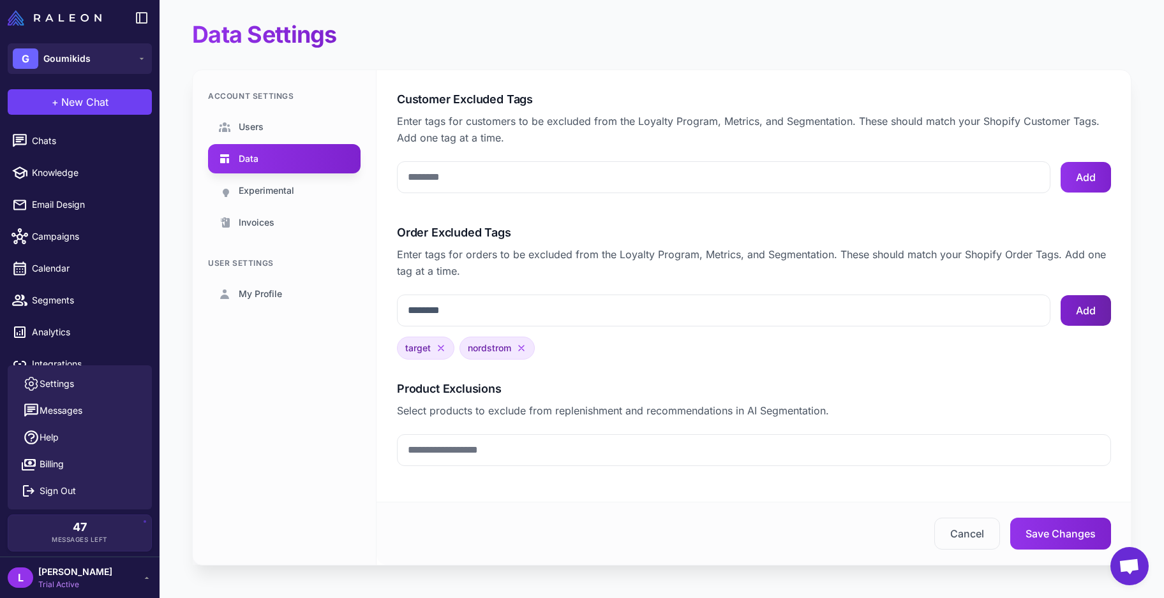
click at [901, 312] on button "Add" at bounding box center [1085, 310] width 50 height 31
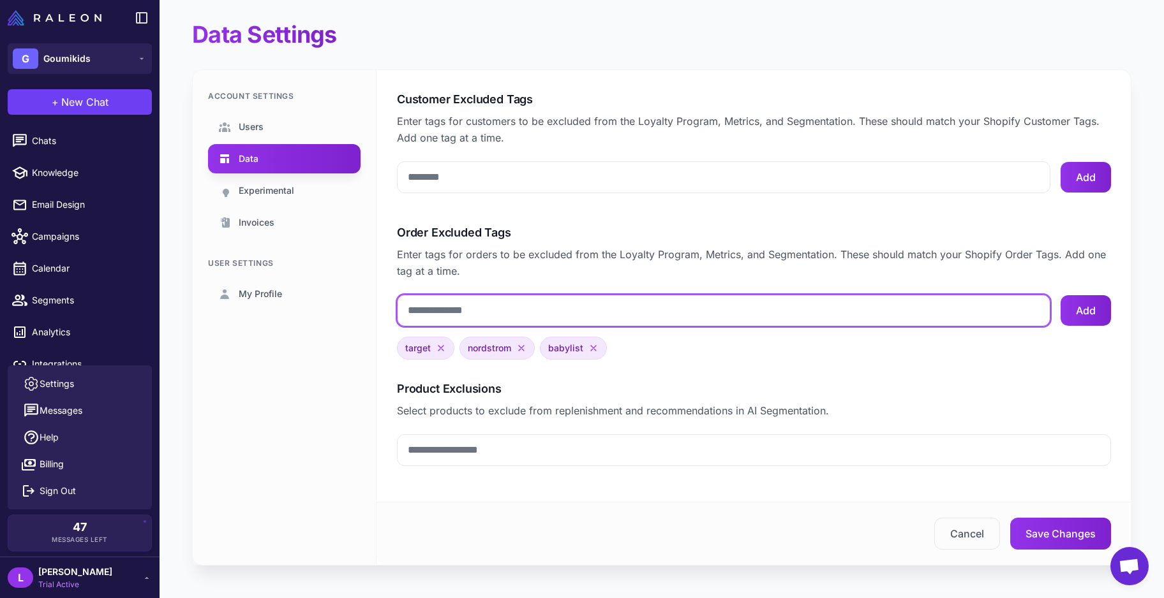
click at [531, 304] on input "Order Excluded Tags" at bounding box center [723, 311] width 653 height 32
type input "*****"
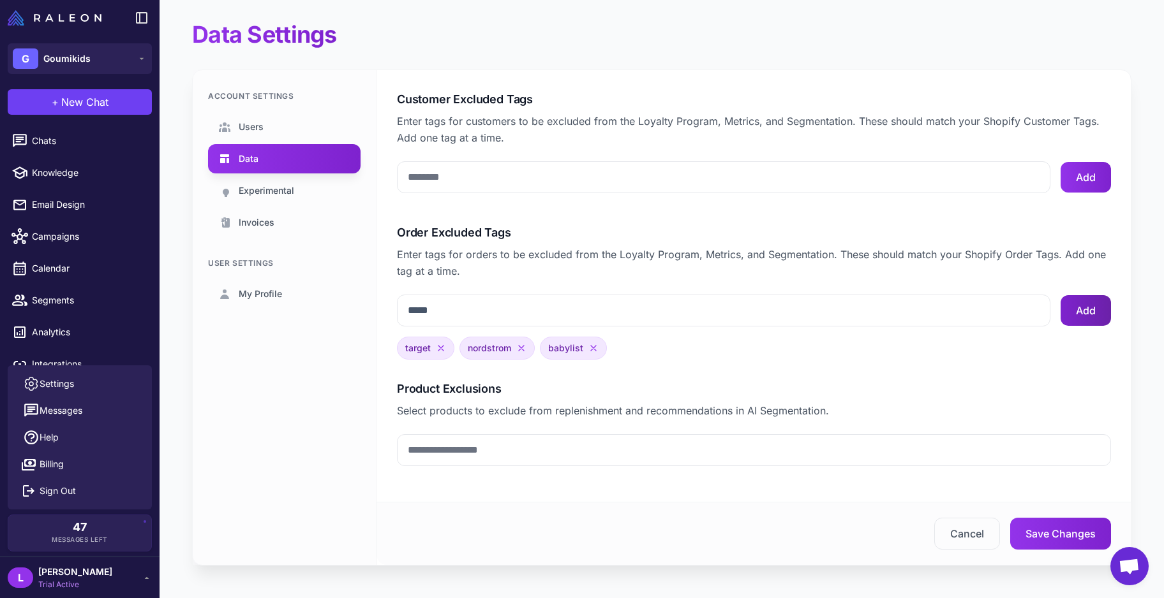
click at [901, 307] on button "Add" at bounding box center [1085, 310] width 50 height 31
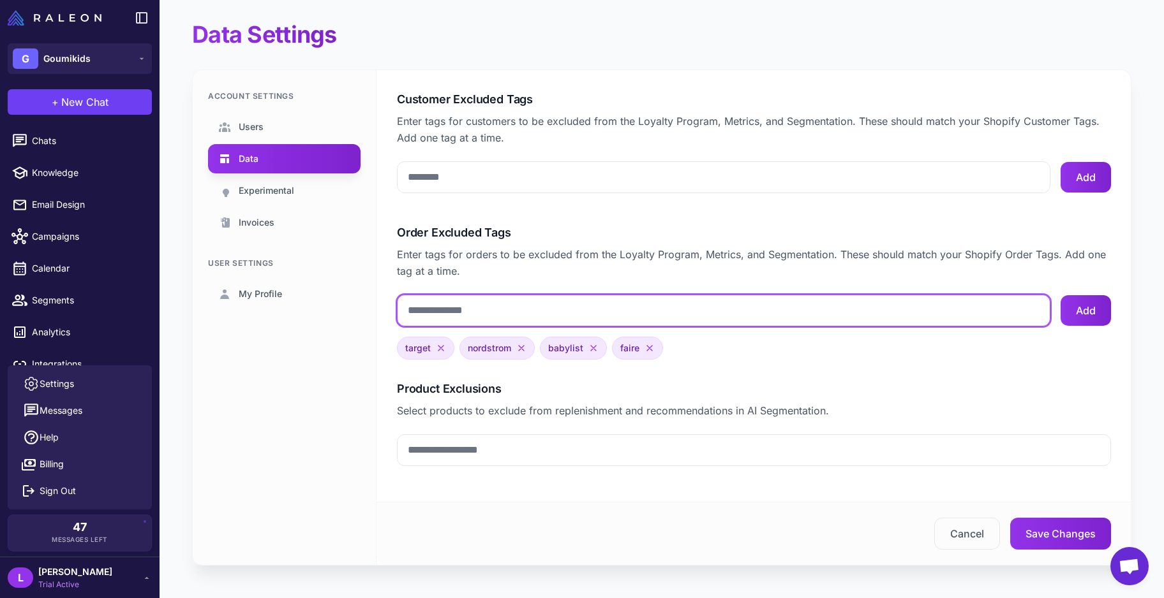
click at [635, 311] on input "Order Excluded Tags" at bounding box center [723, 311] width 653 height 32
type input "*********"
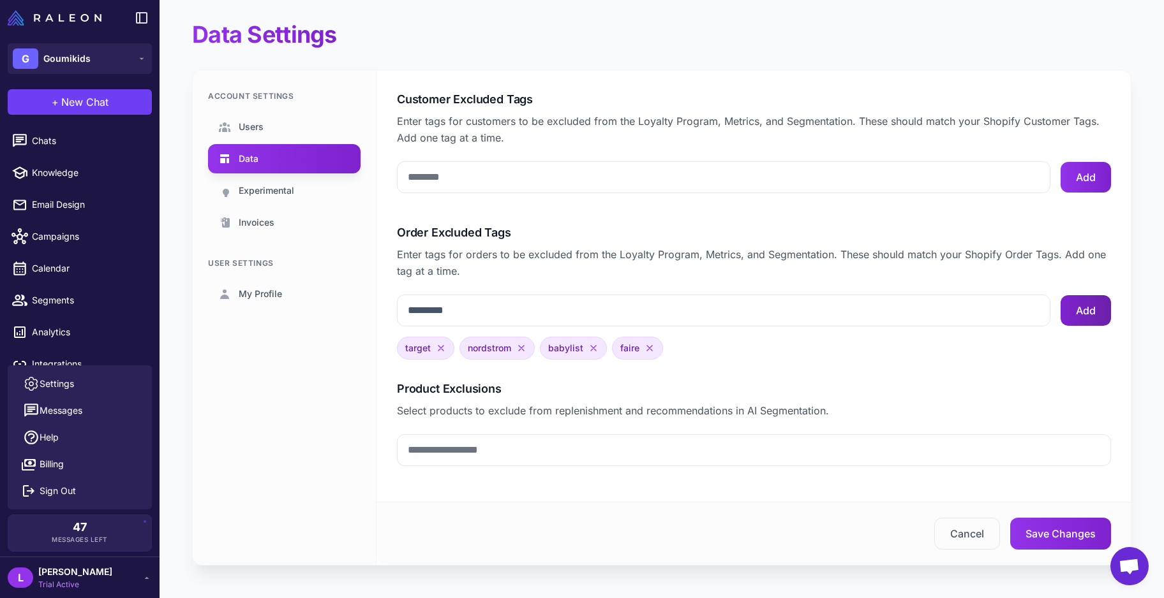
click at [901, 302] on button "Add" at bounding box center [1085, 310] width 50 height 31
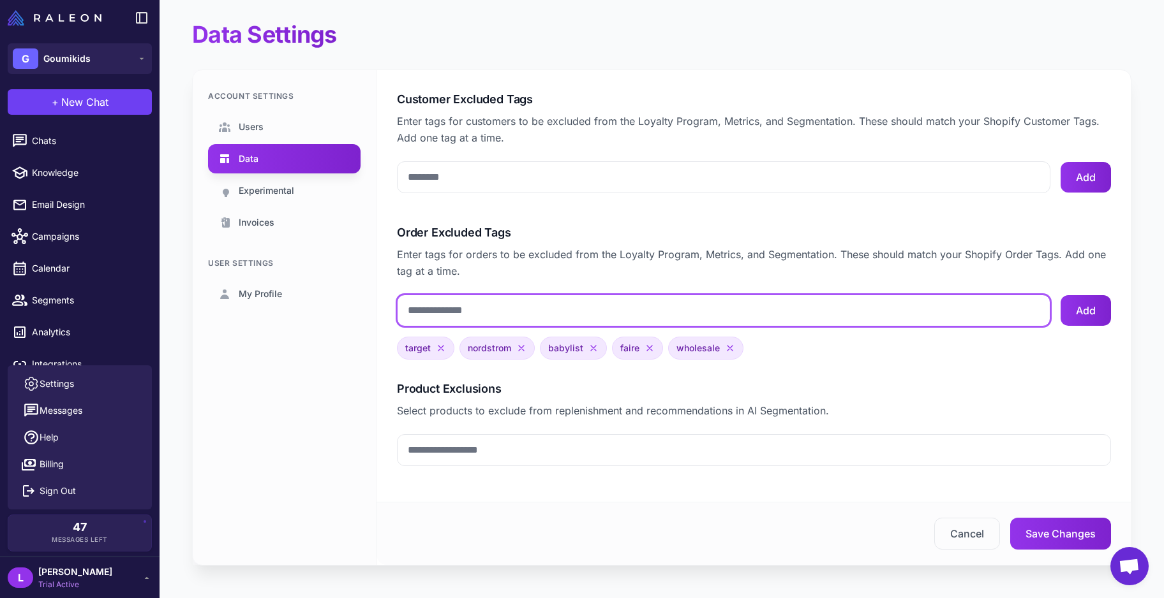
click at [542, 309] on input "Order Excluded Tags" at bounding box center [723, 311] width 653 height 32
type input "**********"
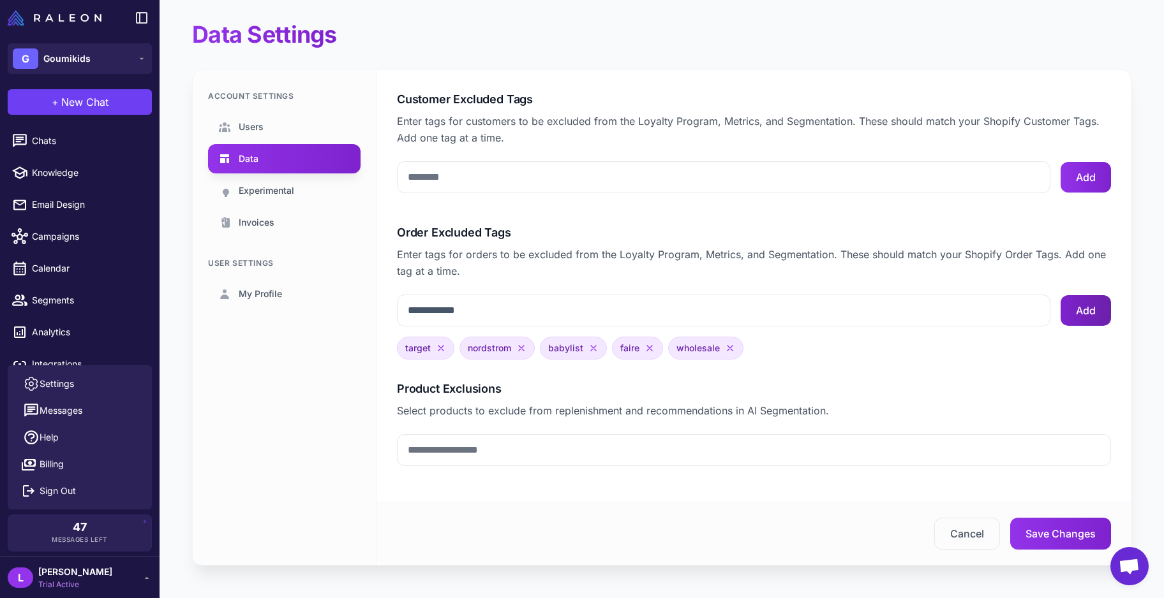
click at [901, 307] on button "Add" at bounding box center [1085, 310] width 50 height 31
click at [901, 448] on button "Save Changes" at bounding box center [1060, 534] width 101 height 32
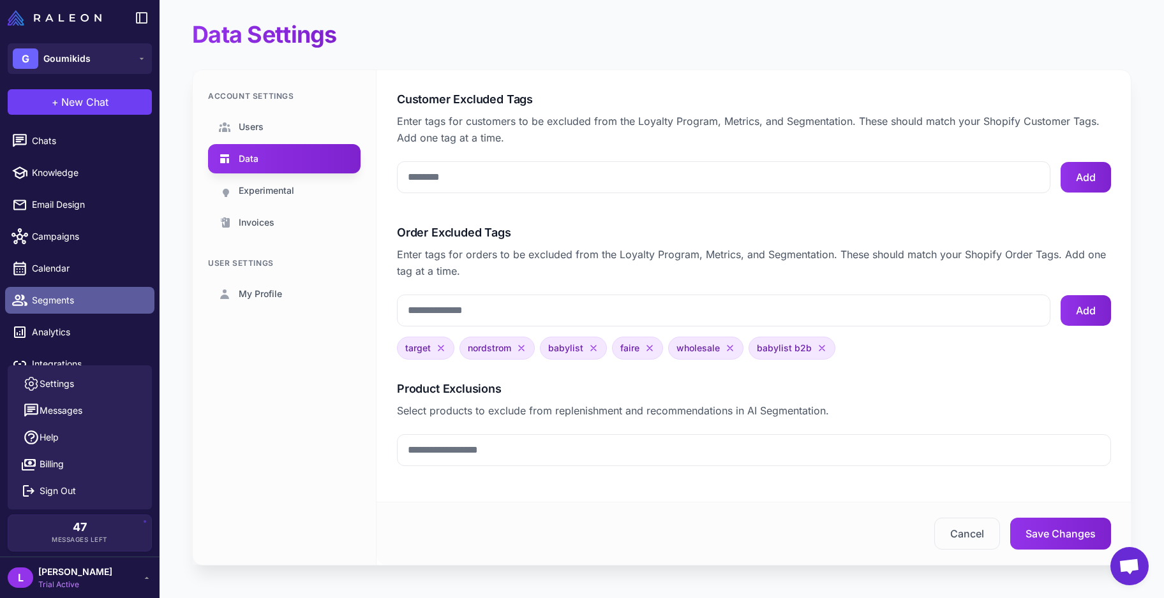
click at [133, 302] on span "Segments" at bounding box center [88, 300] width 112 height 14
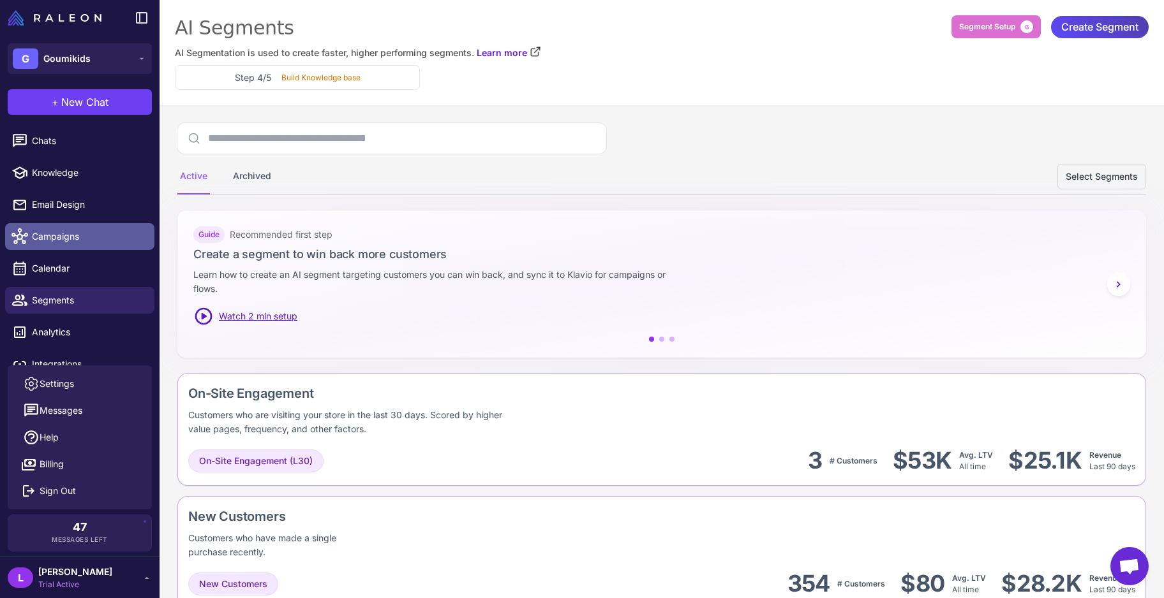
click at [103, 233] on span "Campaigns" at bounding box center [88, 237] width 112 height 14
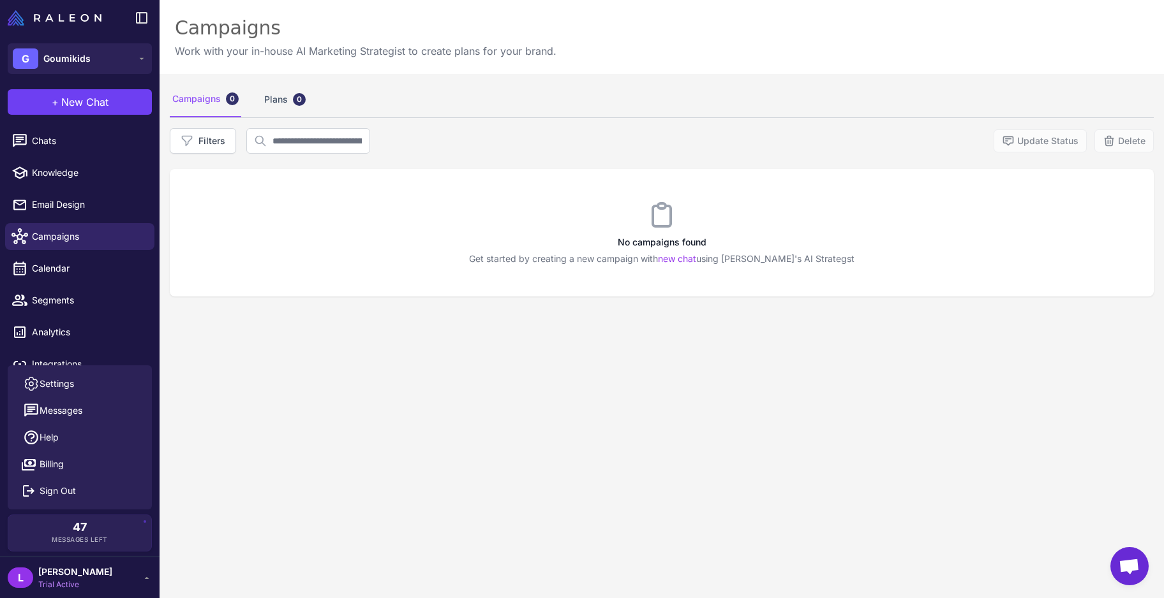
click at [90, 448] on span "Messages Left" at bounding box center [80, 540] width 56 height 10
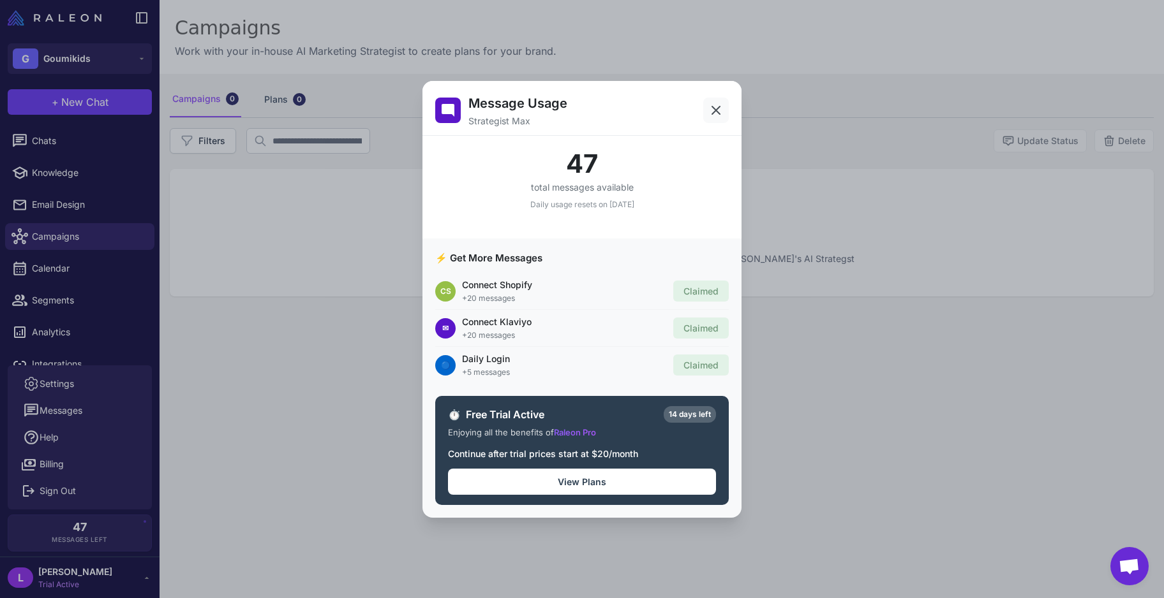
click at [715, 111] on icon at bounding box center [715, 110] width 15 height 15
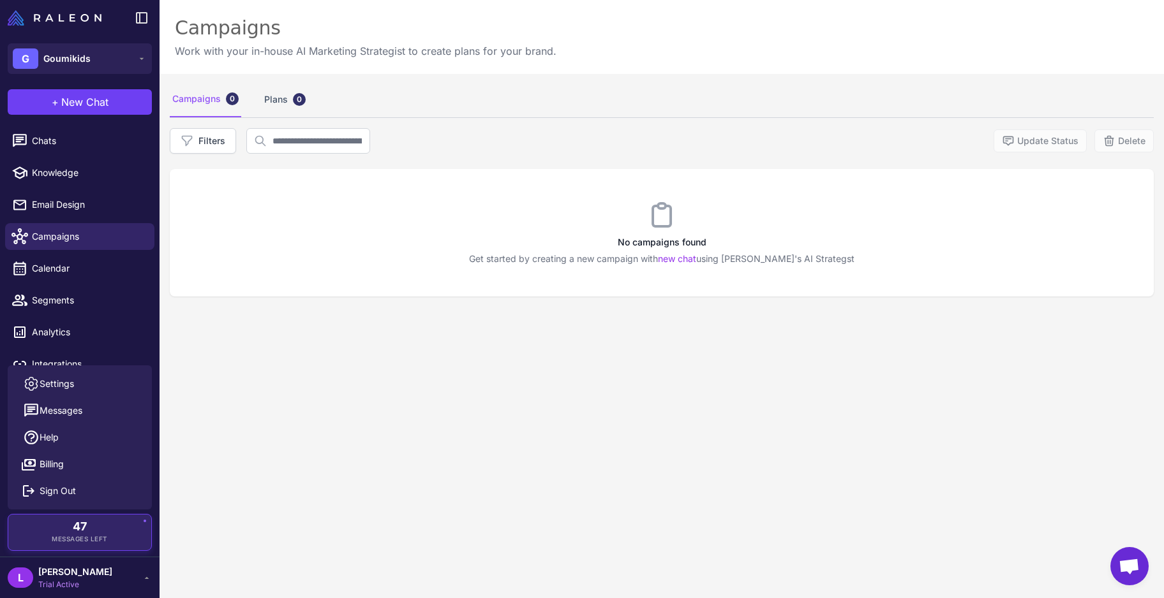
click at [68, 448] on div "47 Messages Left" at bounding box center [79, 532] width 125 height 23
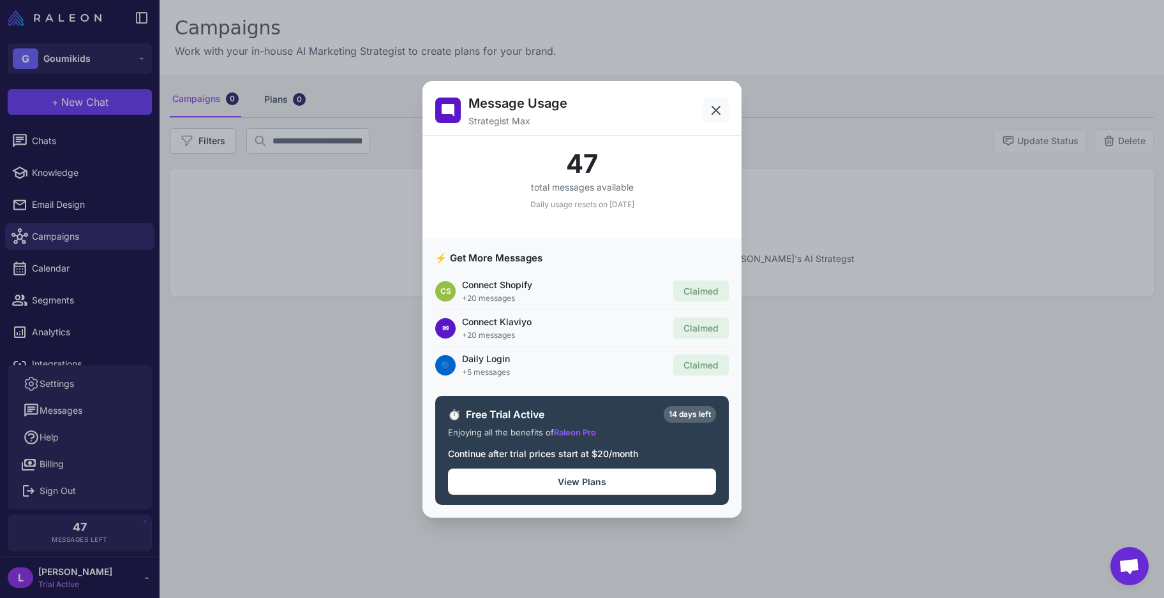
click at [714, 111] on icon at bounding box center [716, 111] width 8 height 8
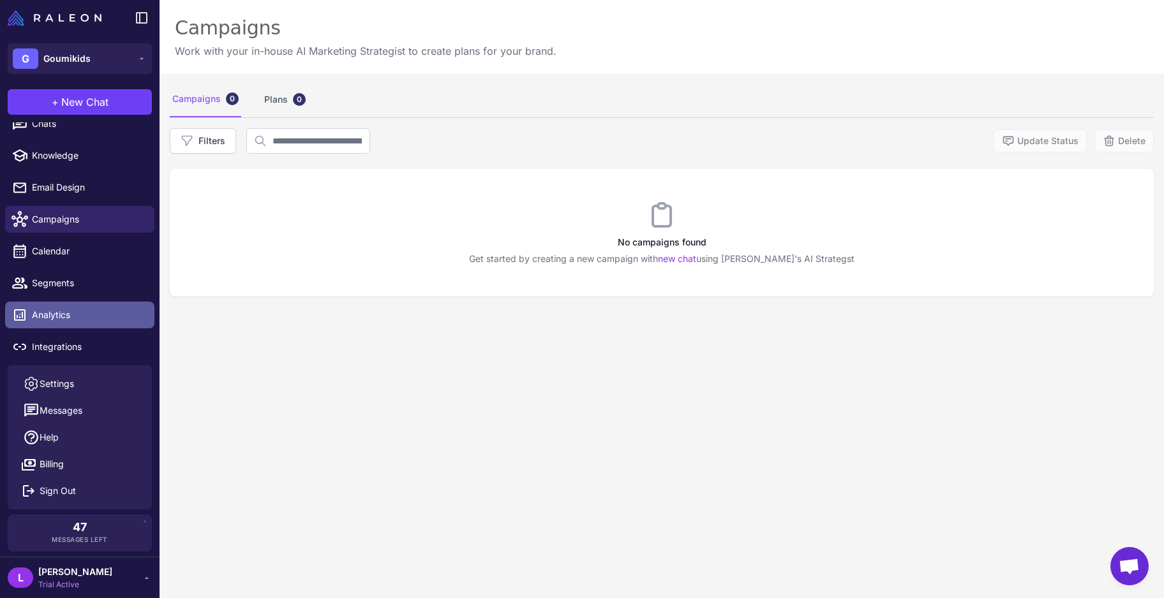
scroll to position [18, 0]
click at [96, 314] on span "Analytics" at bounding box center [88, 315] width 112 height 14
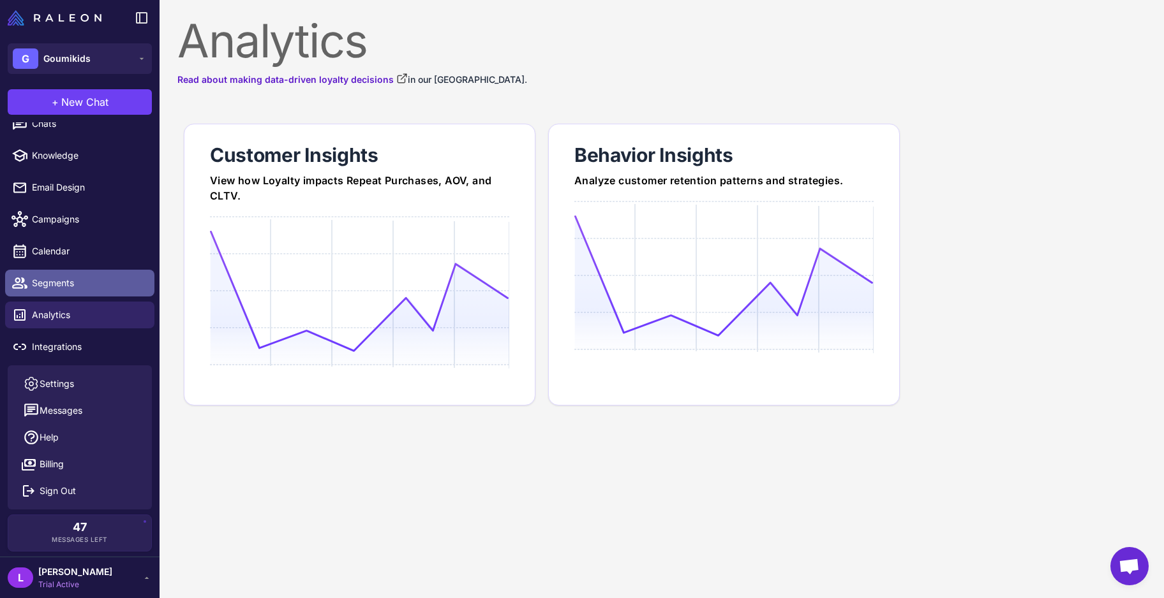
click at [71, 281] on span "Segments" at bounding box center [88, 283] width 112 height 14
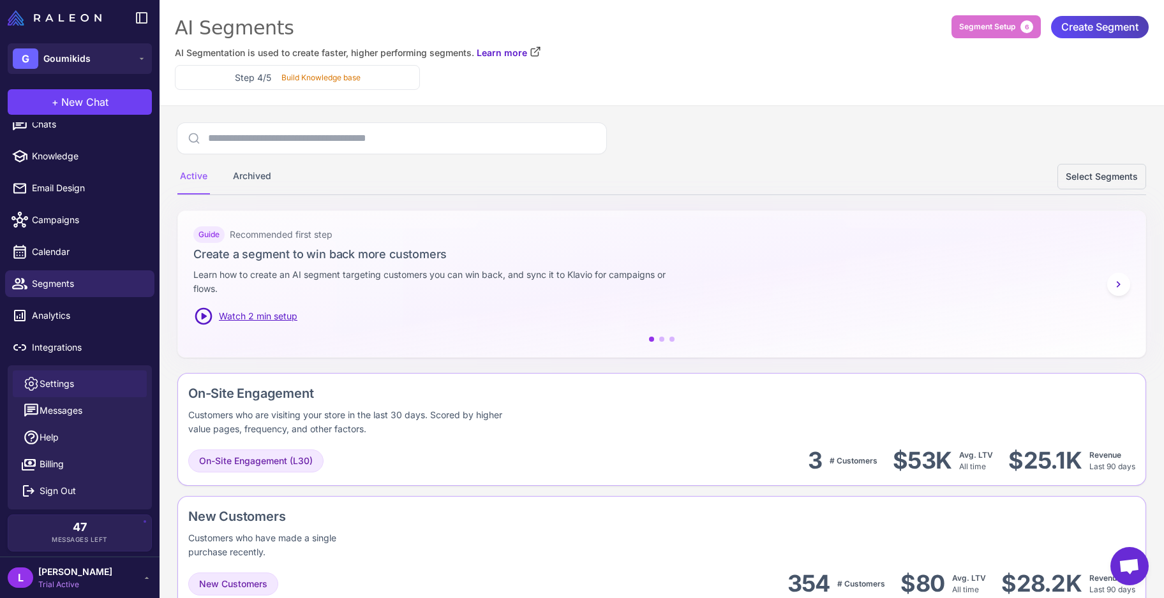
click at [90, 383] on link "Settings" at bounding box center [80, 384] width 134 height 27
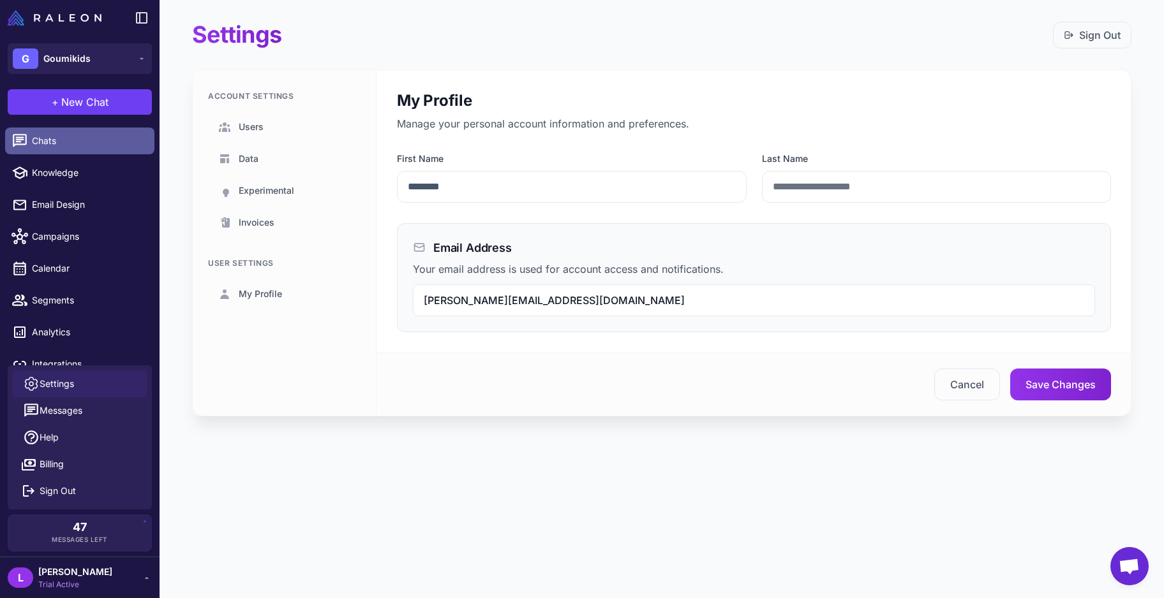
click at [60, 142] on span "Chats" at bounding box center [88, 141] width 112 height 14
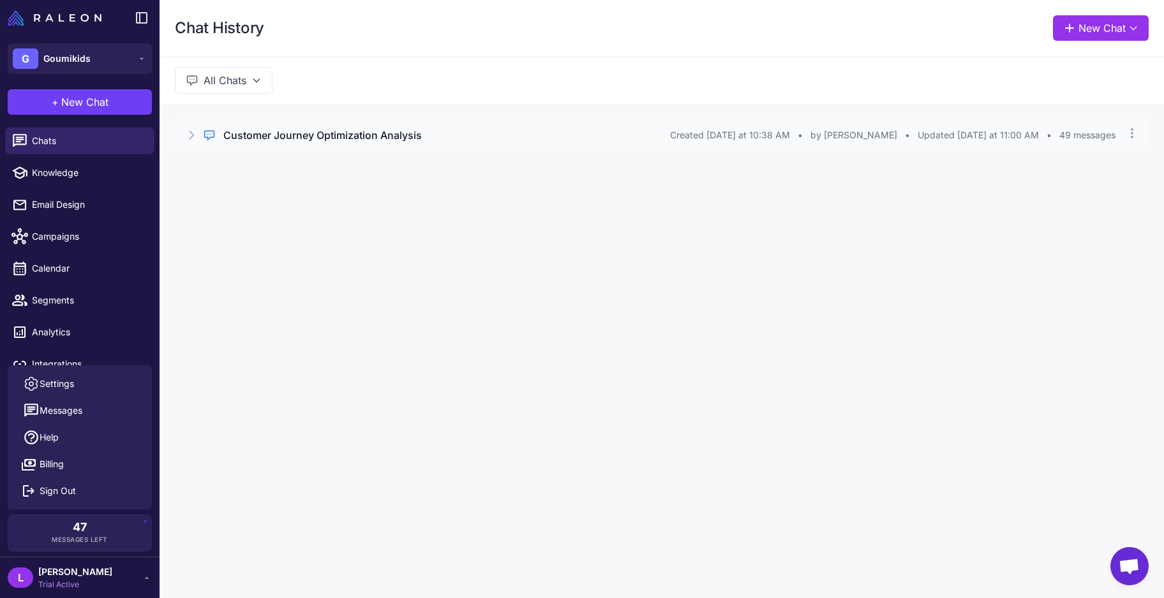
click at [329, 140] on h3 "Customer Journey Optimization Analysis" at bounding box center [322, 135] width 198 height 15
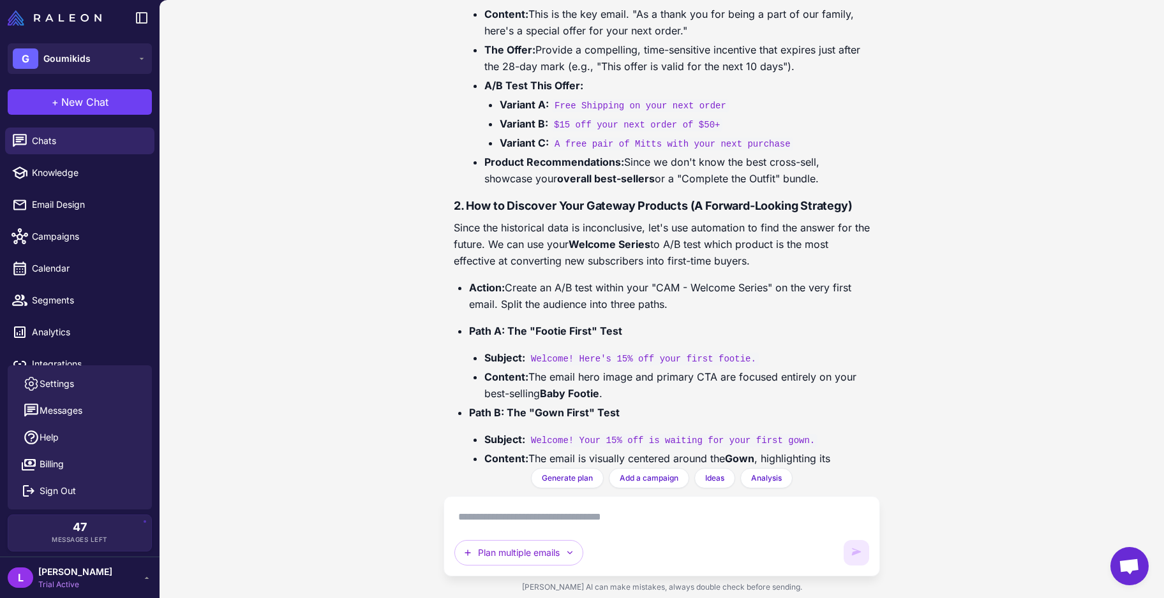
scroll to position [17717, 0]
click at [637, 448] on textarea at bounding box center [661, 517] width 415 height 20
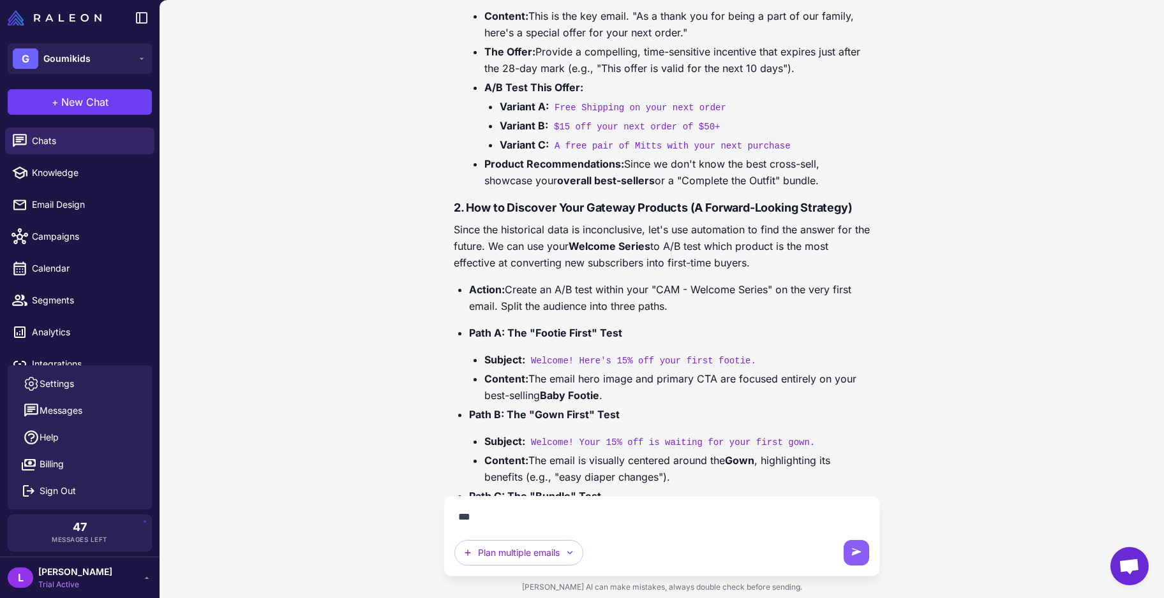
scroll to position [17689, 0]
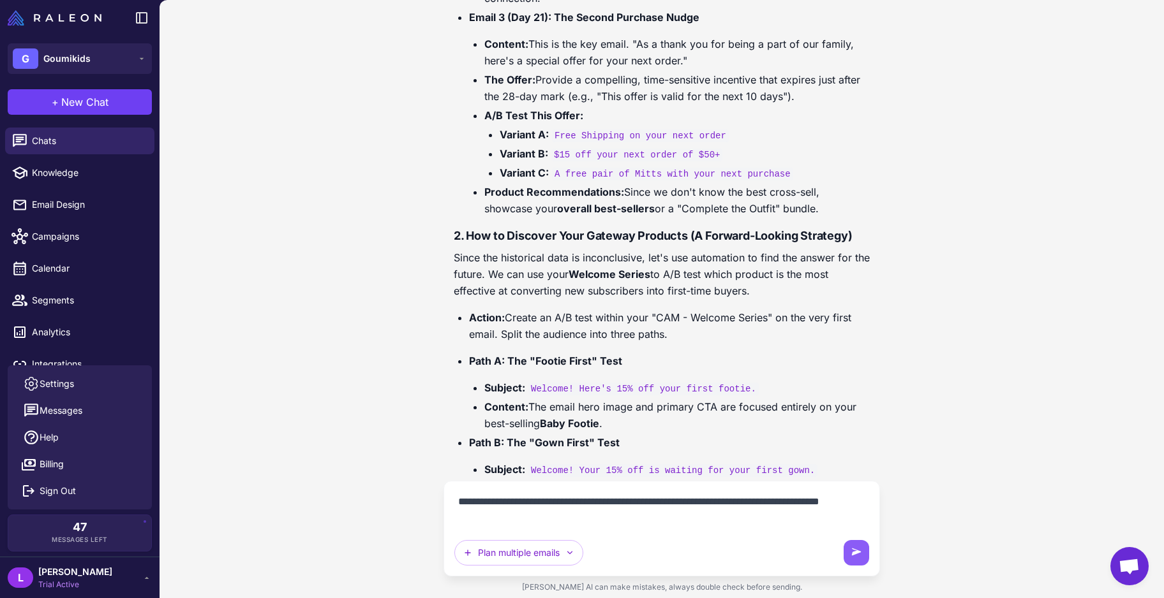
drag, startPoint x: 610, startPoint y: 501, endPoint x: 601, endPoint y: 503, distance: 9.1
click at [601, 448] on textarea "**********" at bounding box center [661, 510] width 415 height 36
click at [623, 448] on textarea "**********" at bounding box center [661, 510] width 415 height 36
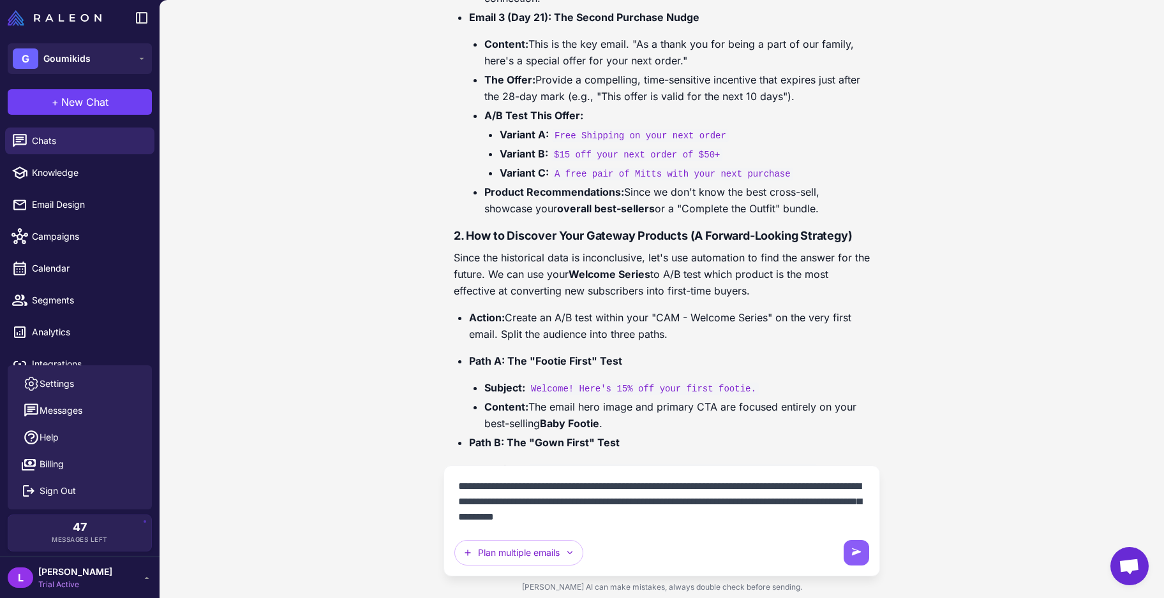
type textarea "**********"
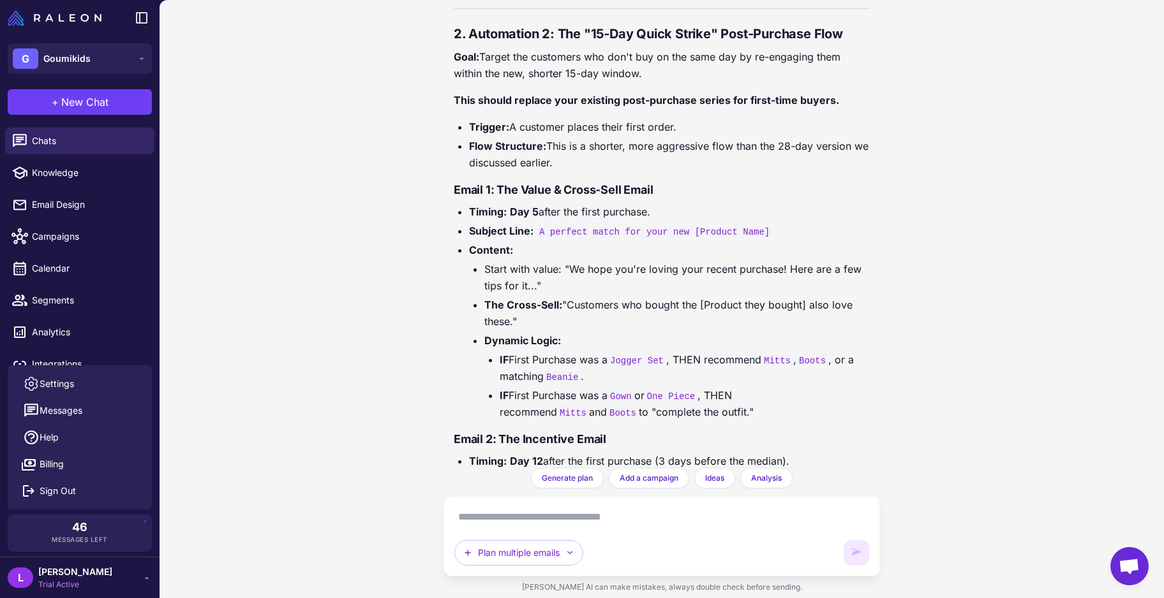
scroll to position [0, 0]
click at [717, 448] on textarea at bounding box center [661, 517] width 415 height 20
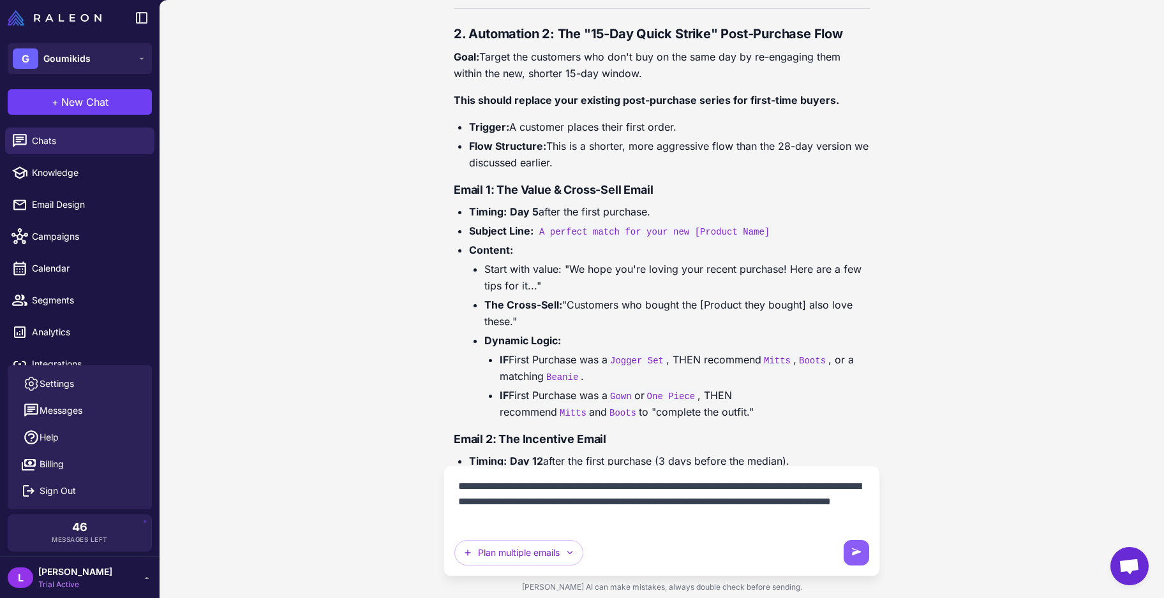
type textarea "**********"
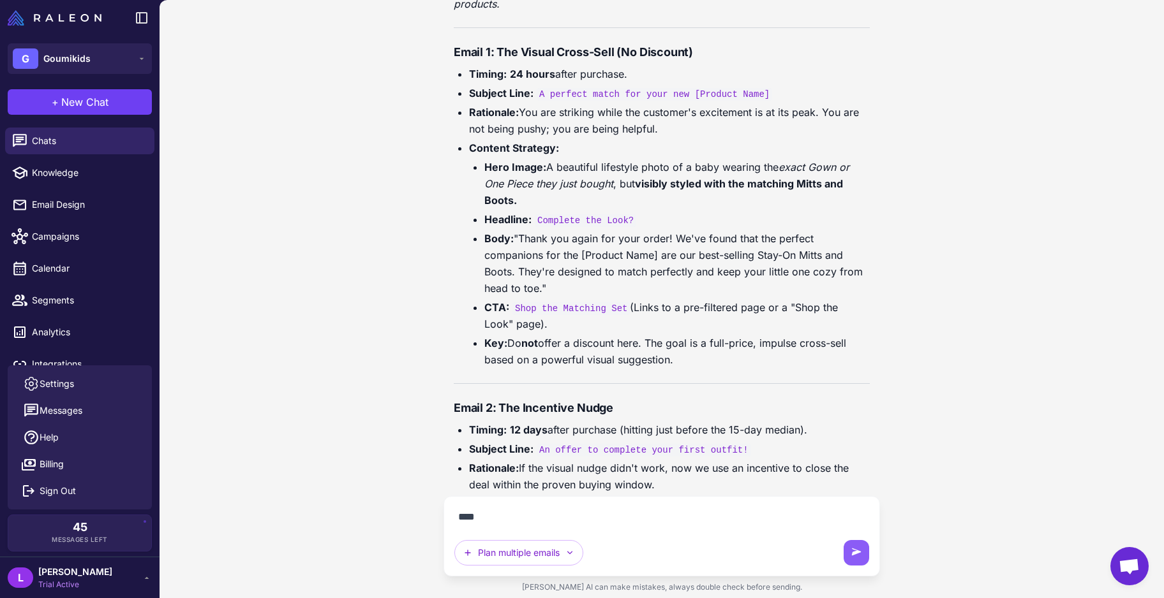
scroll to position [22502, 0]
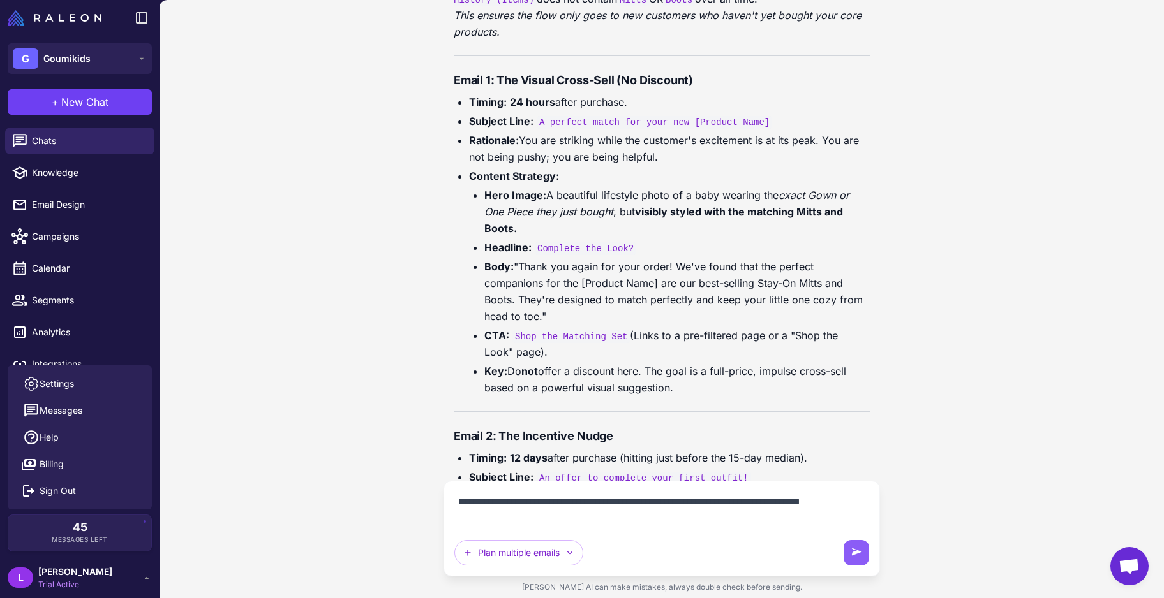
type textarea "**********"
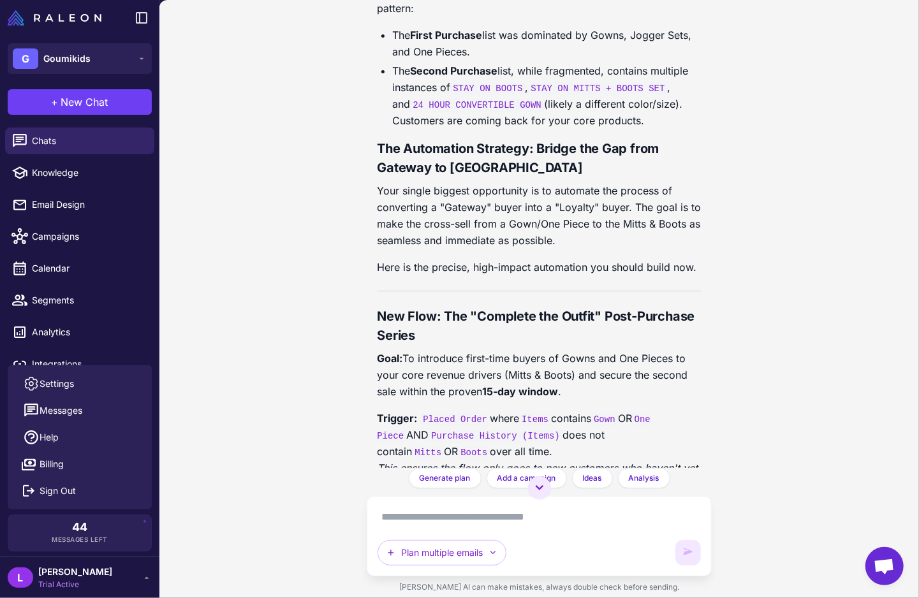
scroll to position [25963, 0]
